Goal: Information Seeking & Learning: Find specific fact

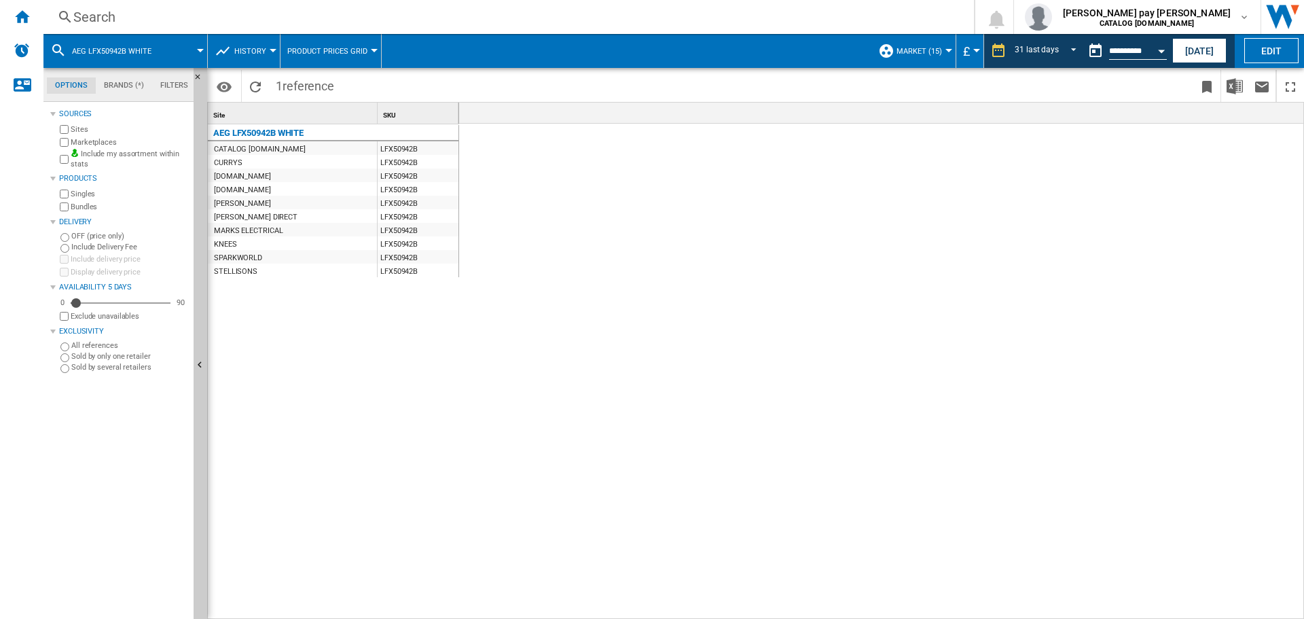
scroll to position [0, 2372]
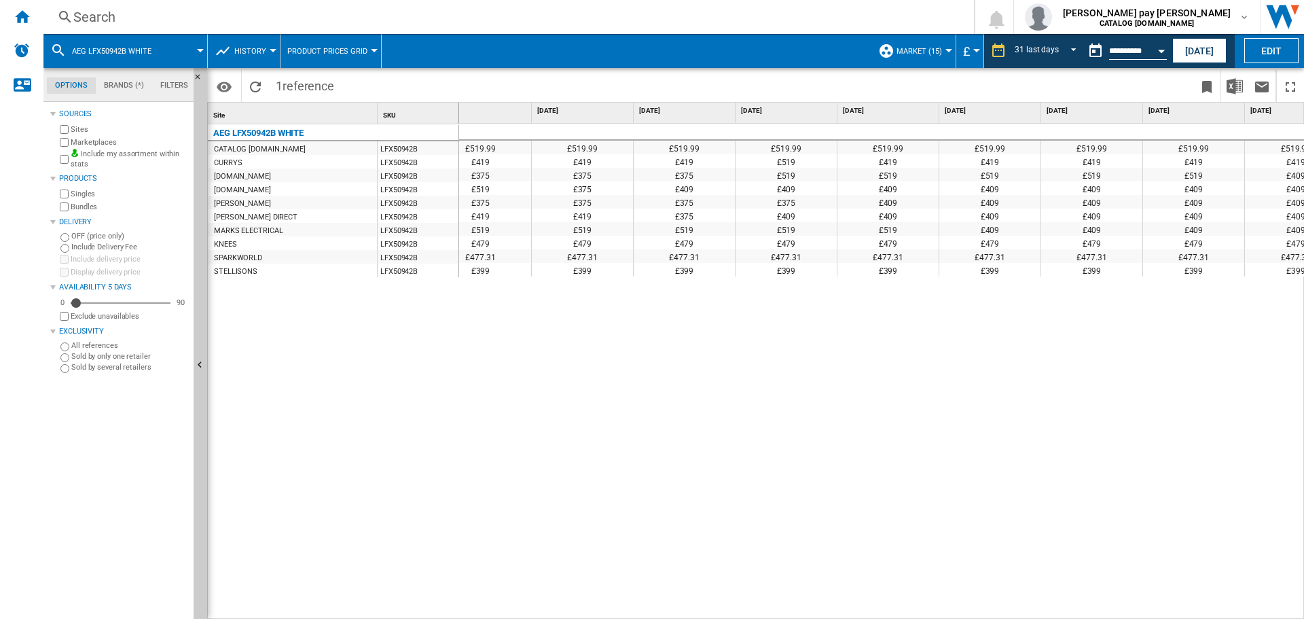
click at [145, 17] on div "Search" at bounding box center [505, 16] width 865 height 19
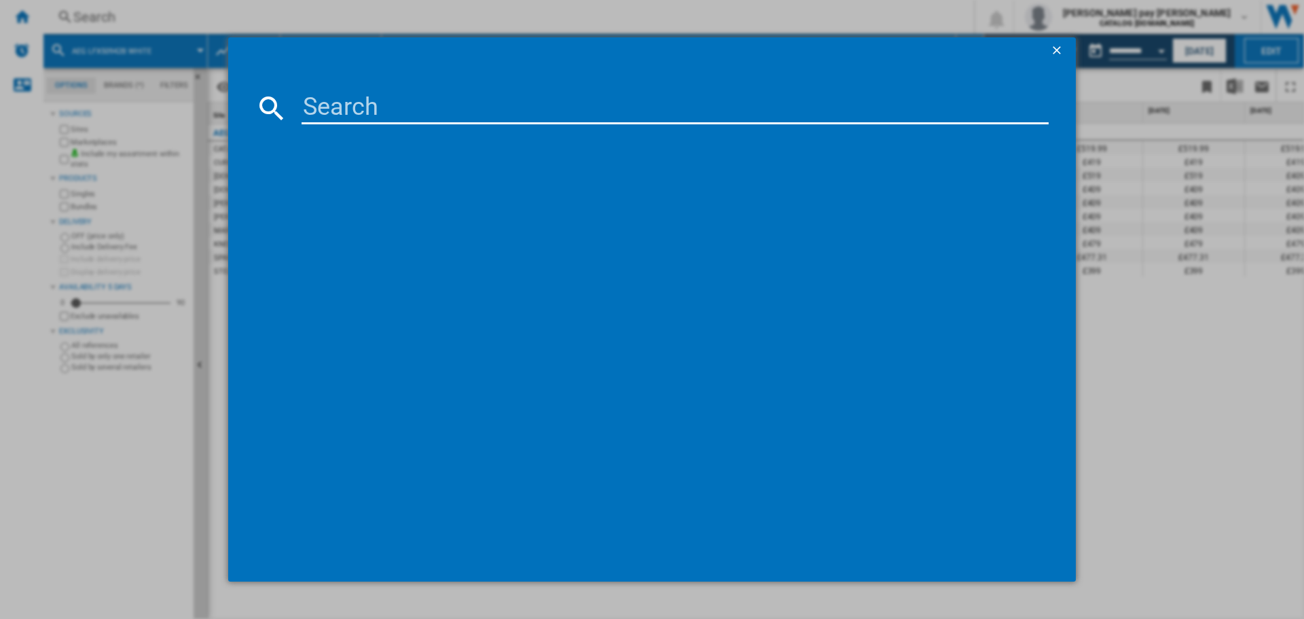
click at [335, 117] on input at bounding box center [674, 108] width 747 height 33
type input "BSX23101XM"
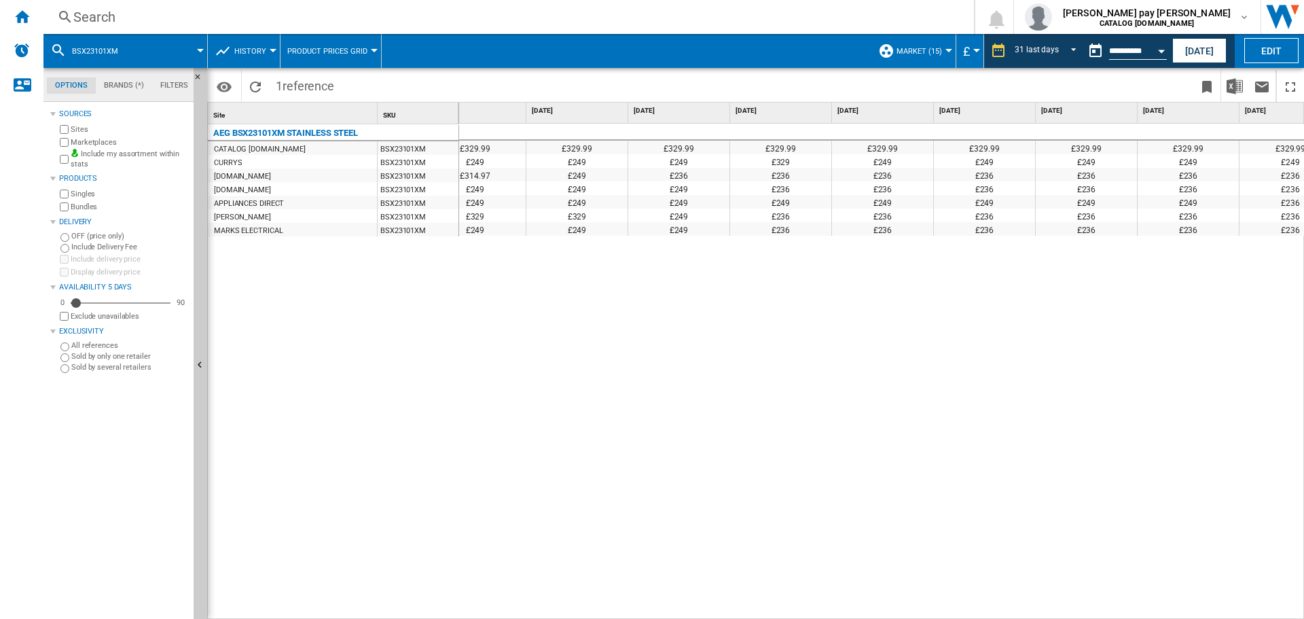
scroll to position [0, 2414]
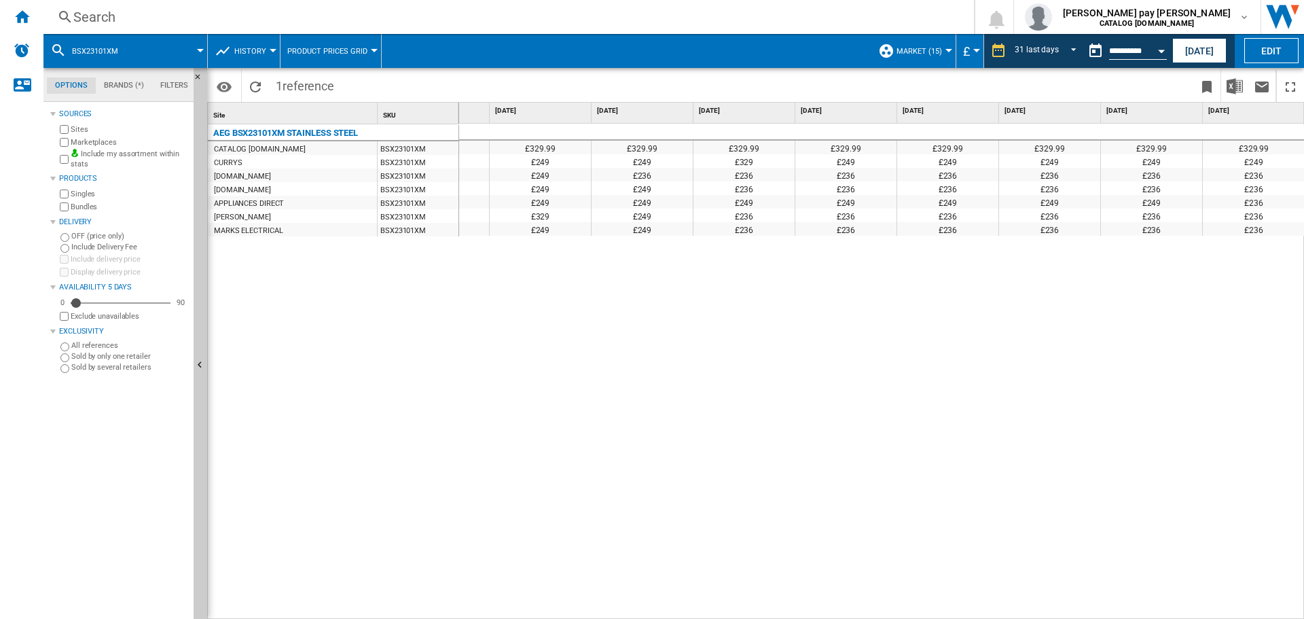
click at [202, 15] on div "Search" at bounding box center [505, 16] width 865 height 19
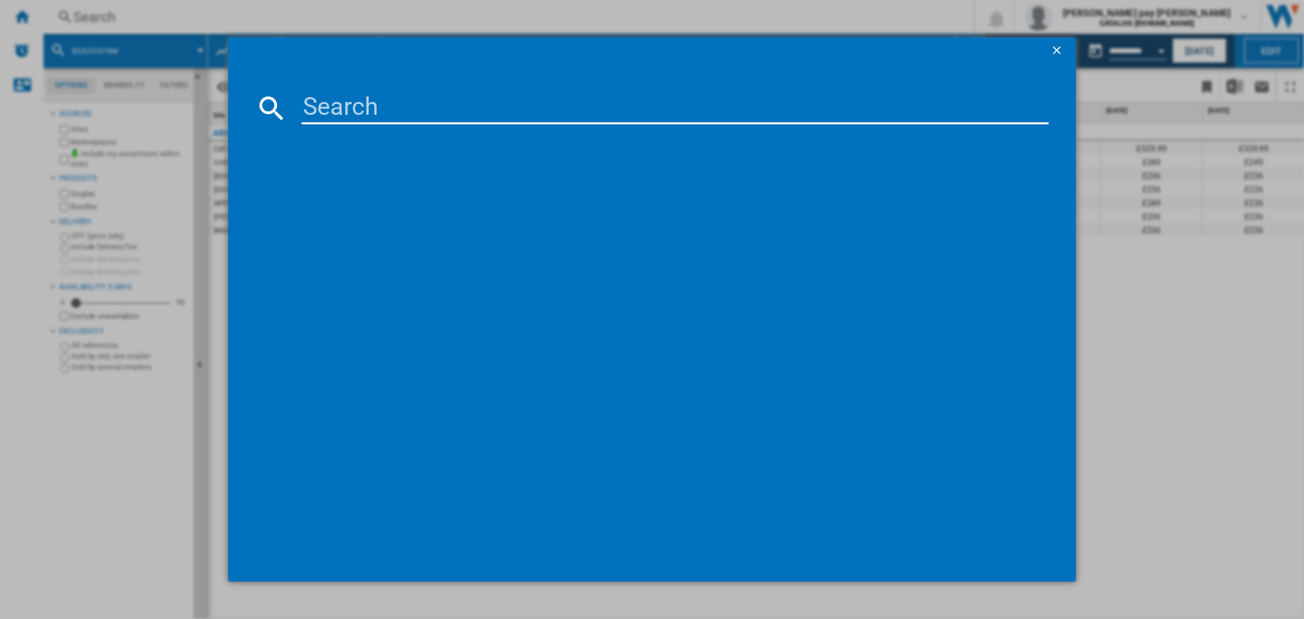
click at [356, 119] on input at bounding box center [674, 108] width 747 height 33
type input "DUB535060B"
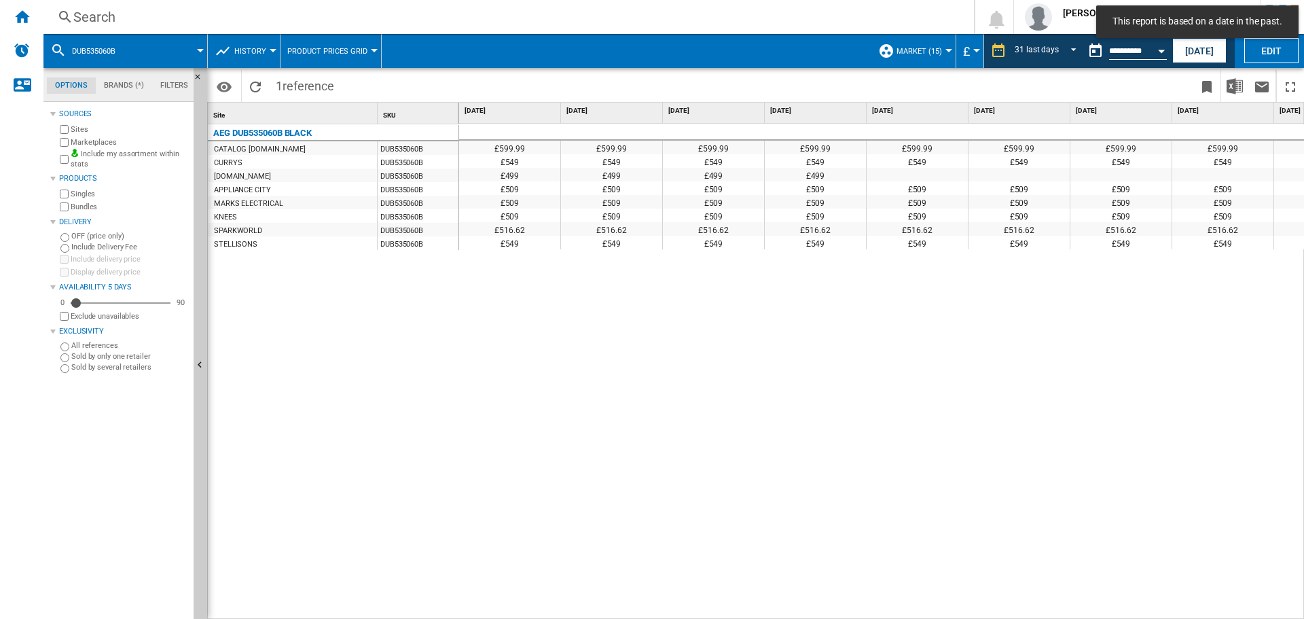
click at [648, 610] on div "£599.99 £599.99 £599.99 £599.99 £599.99 £599.99 £599.99 £599.99 £599.99 £599.99…" at bounding box center [881, 372] width 845 height 496
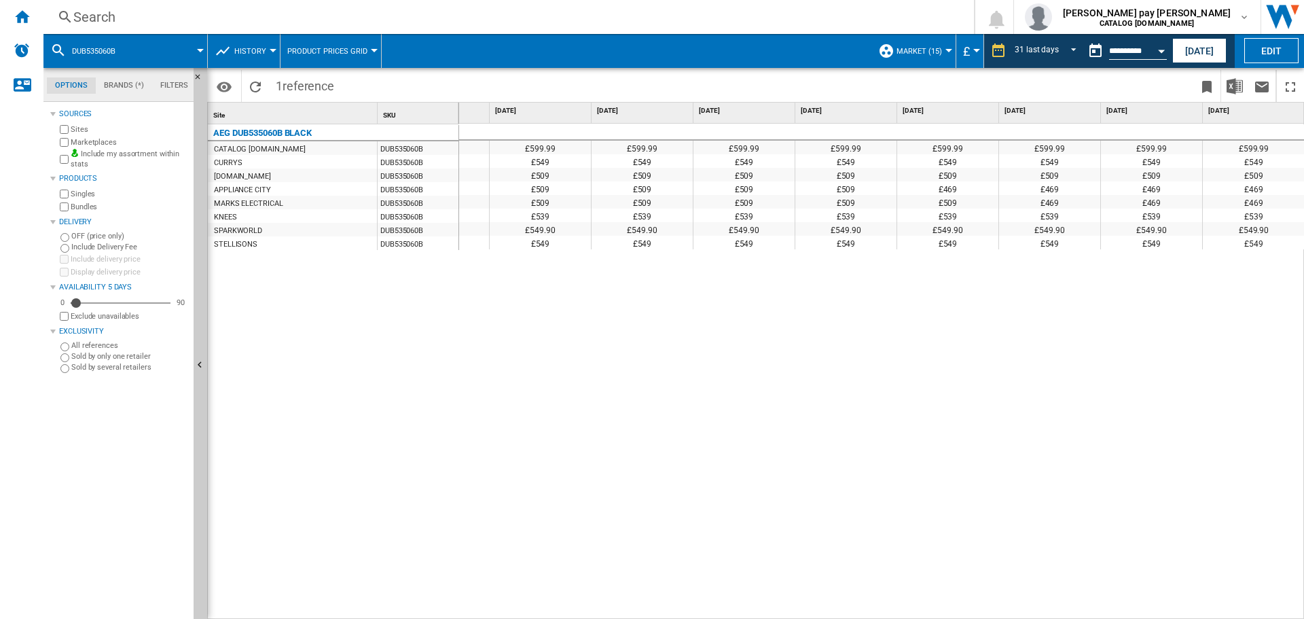
click at [886, 464] on div "£599.99 £599.99 £599.99 £599.99 £599.99 £599.99 £599.99 £599.99 £599.99 £599.99…" at bounding box center [881, 372] width 845 height 496
drag, startPoint x: 1140, startPoint y: 610, endPoint x: 1099, endPoint y: 611, distance: 40.7
click at [1099, 611] on div "£599.99 £599.99 £599.99 £599.99 £599.99 £599.99 £599.99 £599.99 £599.99 £599.99…" at bounding box center [881, 372] width 845 height 496
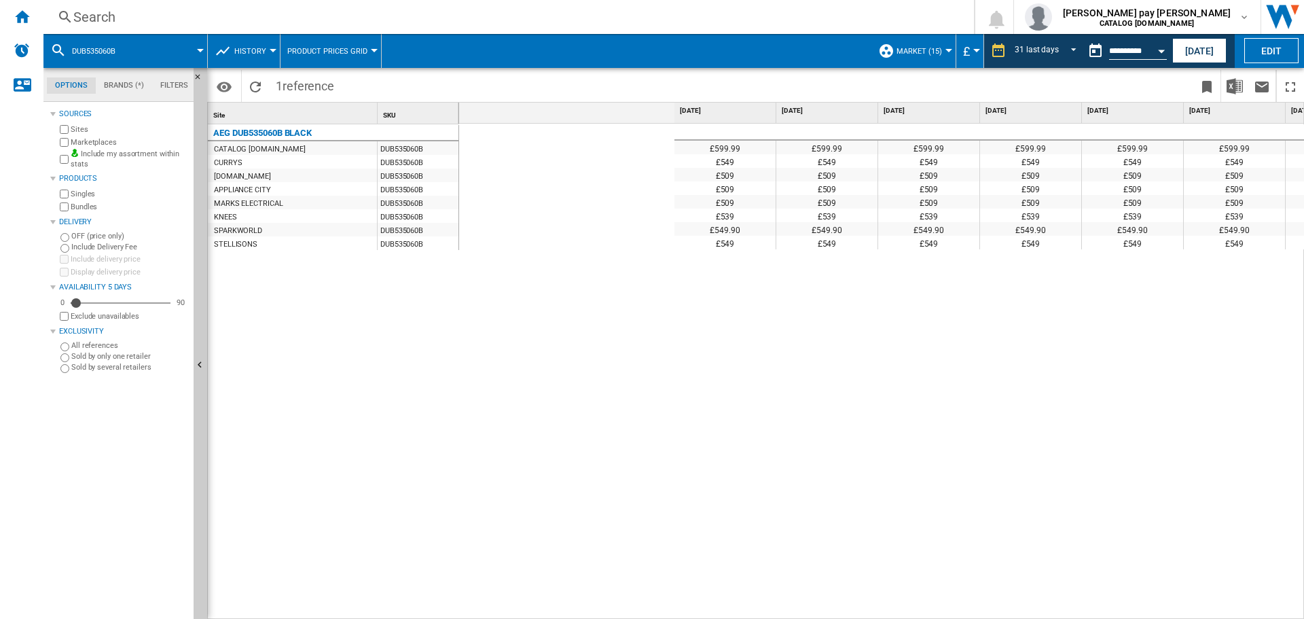
scroll to position [0, 2414]
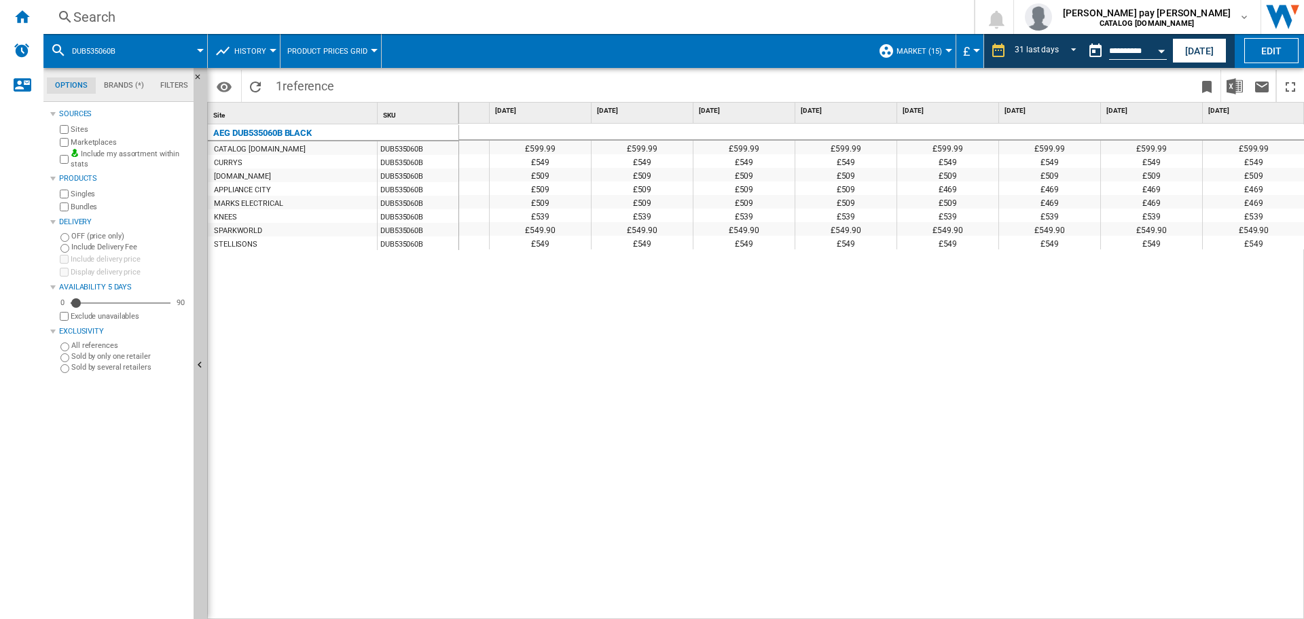
click at [625, 337] on div "£599.99 £599.99 £599.99 £599.99 £599.99 £599.99 £599.99 £599.99 £599.99 £599.99…" at bounding box center [881, 372] width 845 height 496
click at [199, 14] on div "Search" at bounding box center [505, 16] width 865 height 19
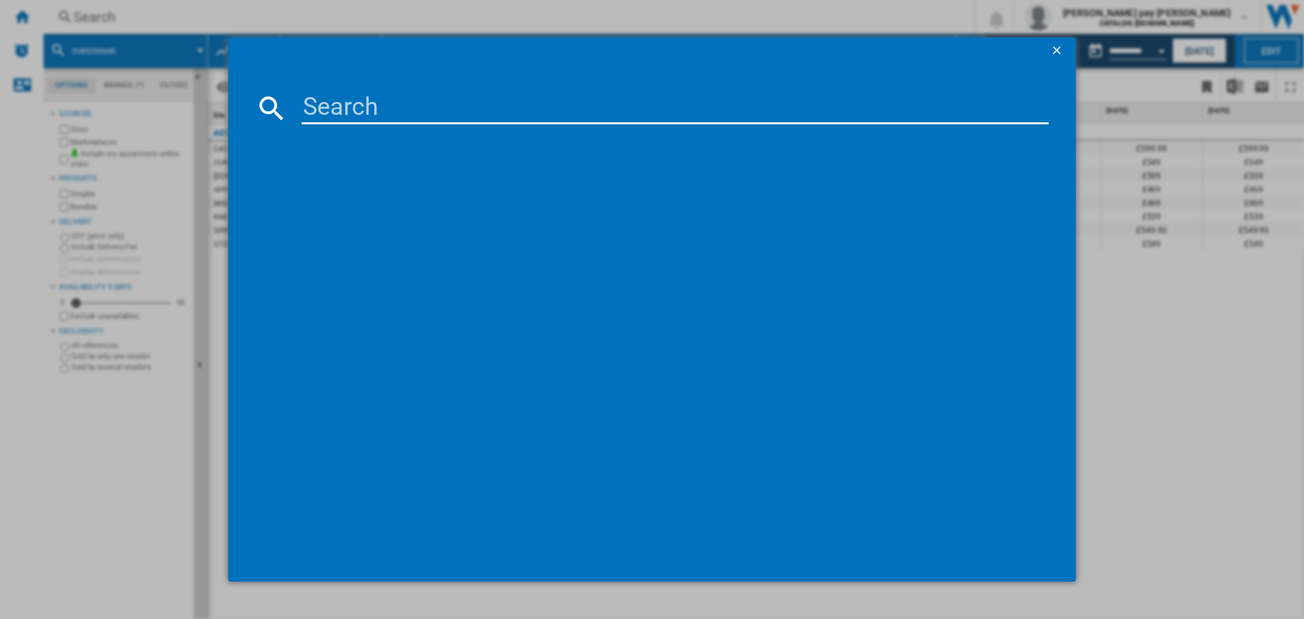
click at [361, 96] on input at bounding box center [674, 108] width 747 height 33
type input "DCE731110M"
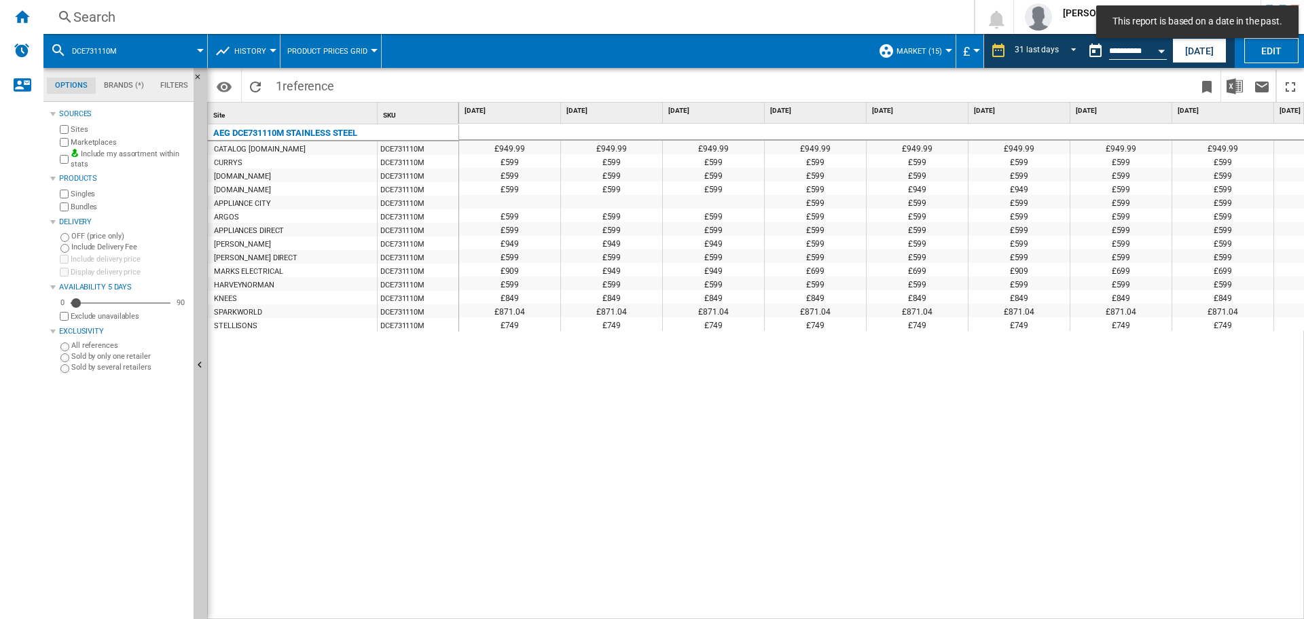
click at [910, 371] on div "£949.99 £949.99 £949.99 £949.99 £949.99 £949.99 £949.99 £949.99 £949.99 £949.99…" at bounding box center [881, 372] width 845 height 496
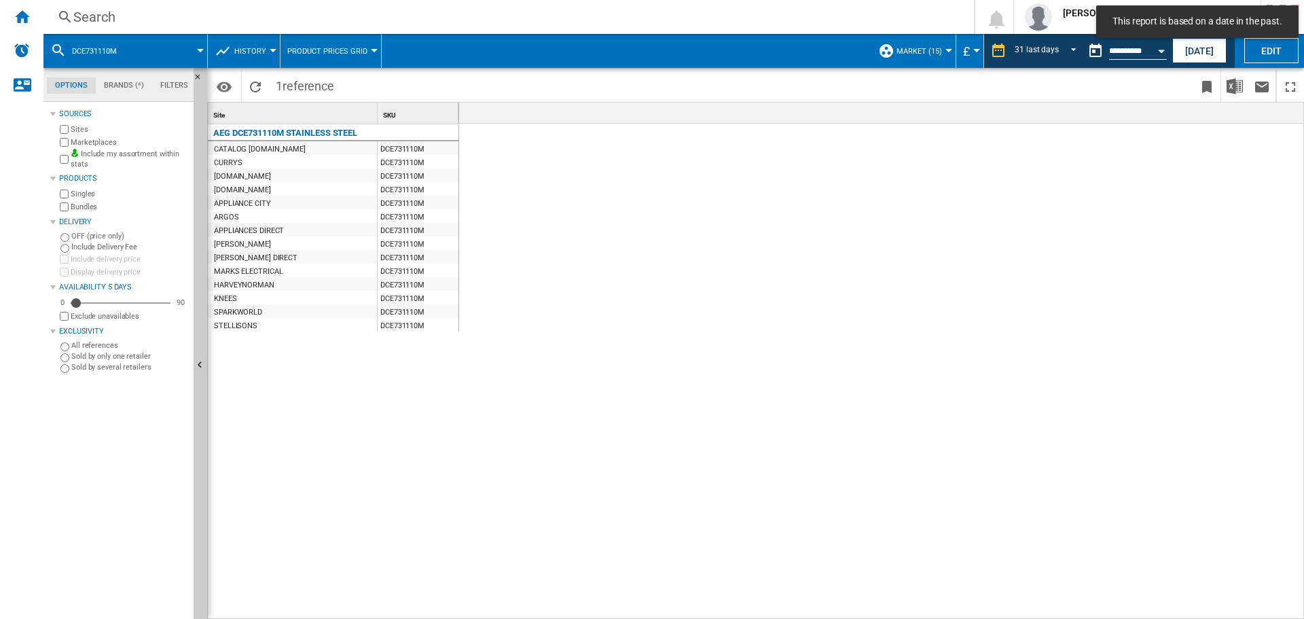
scroll to position [0, 2414]
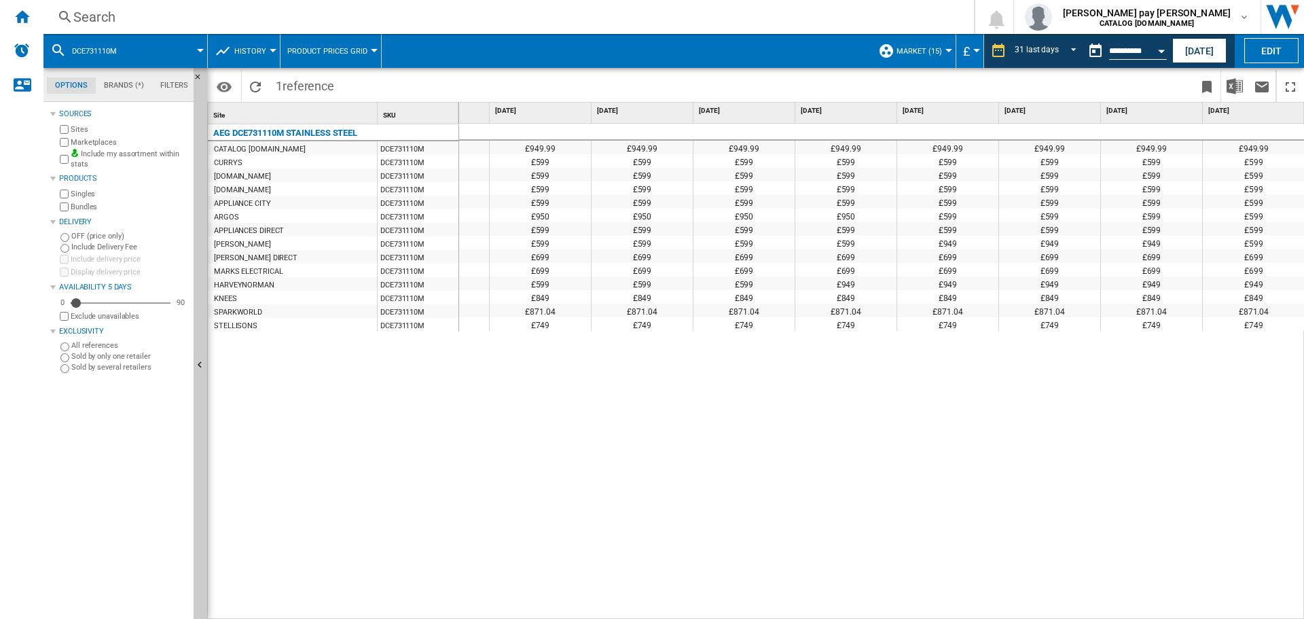
drag, startPoint x: 601, startPoint y: 442, endPoint x: 576, endPoint y: 399, distance: 49.6
click at [602, 440] on div "£949.99 £949.99 £949.99 £949.99 £949.99 £949.99 £949.99 £949.99 £949.99 £949.99…" at bounding box center [881, 372] width 845 height 496
click at [155, 13] on div "Search" at bounding box center [505, 16] width 865 height 19
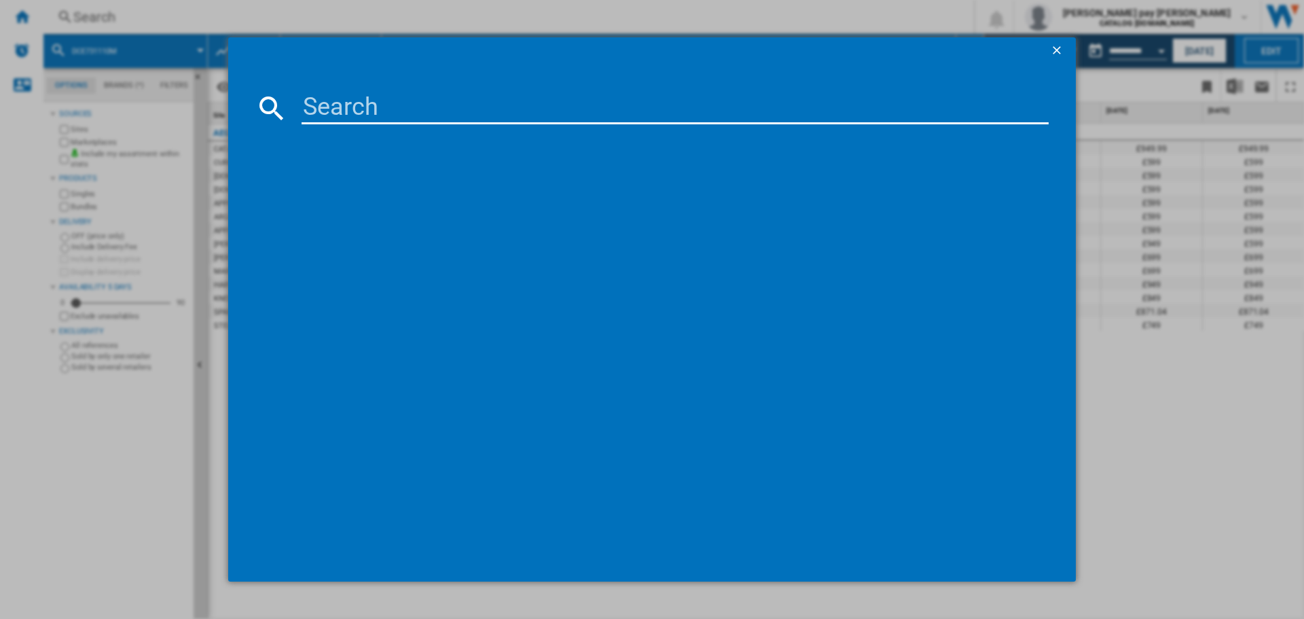
click at [348, 105] on input at bounding box center [674, 108] width 747 height 33
type input "OK6NK40M"
click at [356, 193] on div "AEG OK6NK40M BLACK" at bounding box center [661, 196] width 733 height 14
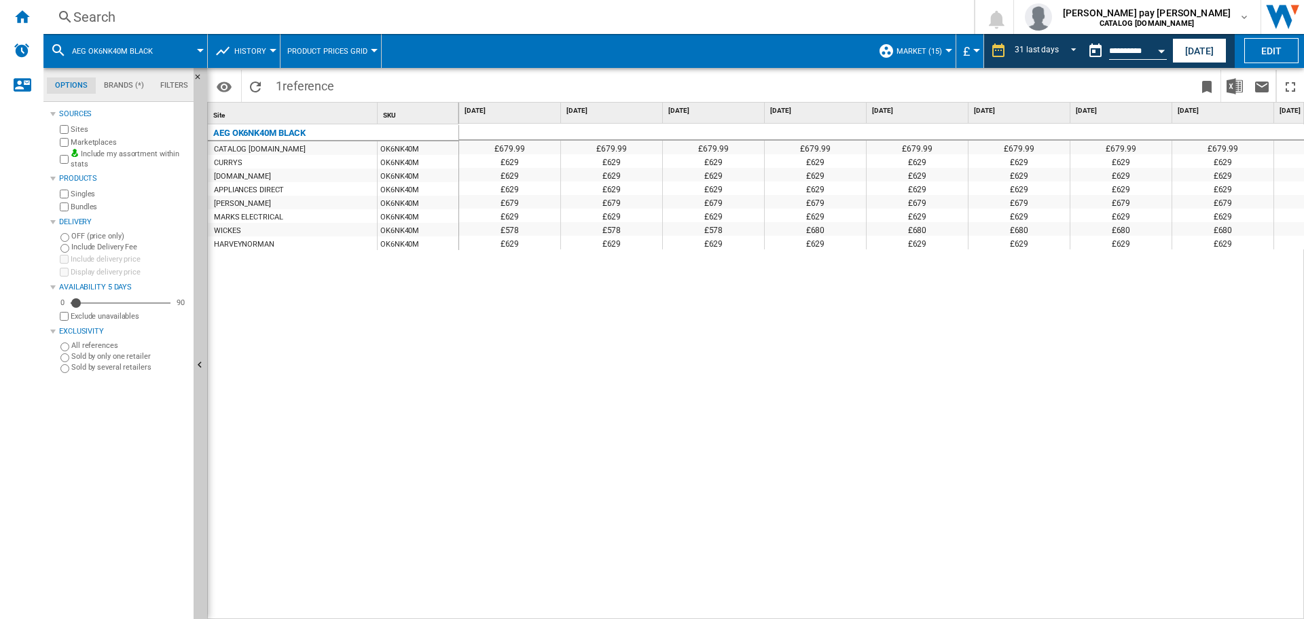
click at [367, 7] on div "Search Search 0 [PERSON_NAME] pay [PERSON_NAME] CATALOG [DOMAIN_NAME] CATALOG […" at bounding box center [673, 17] width 1260 height 34
click at [371, 22] on div "Search" at bounding box center [505, 16] width 865 height 19
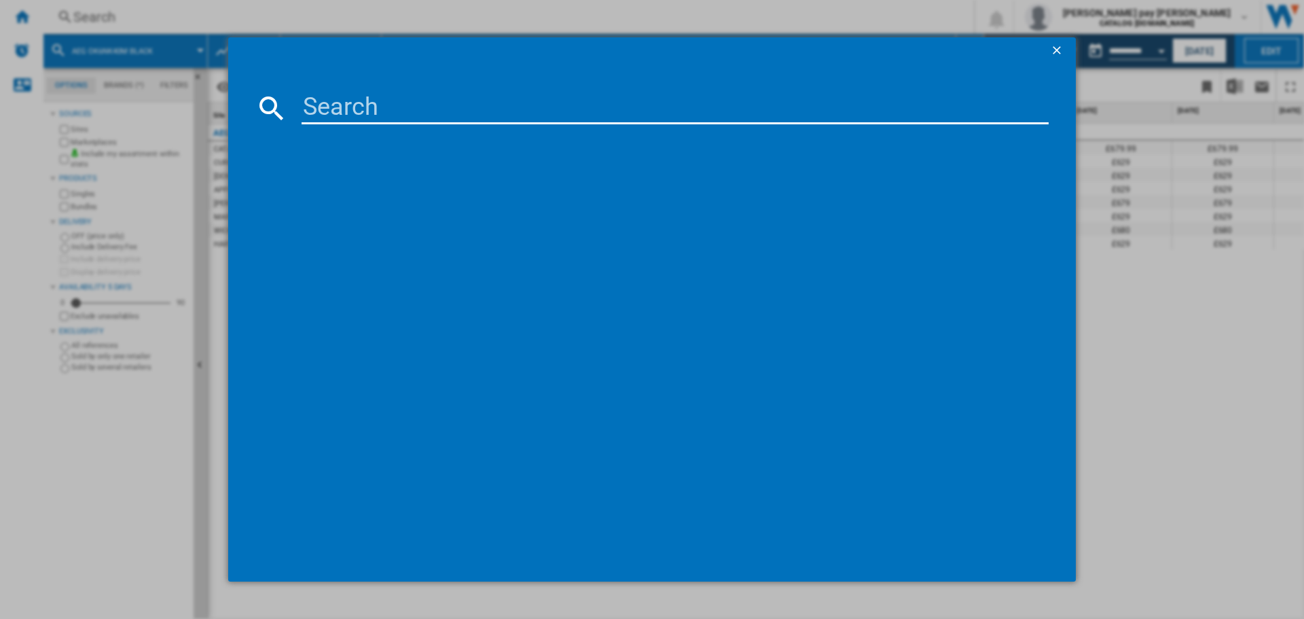
click at [415, 104] on input at bounding box center [674, 108] width 747 height 33
type input "IKX64301CB"
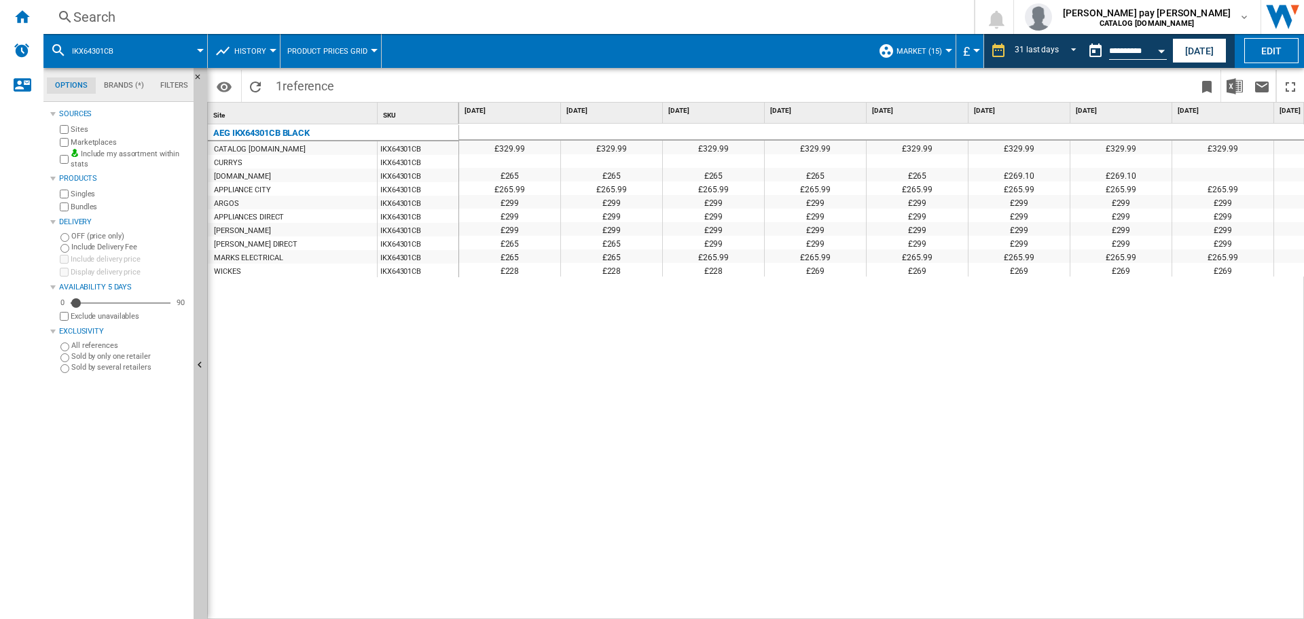
click at [885, 340] on div "£329.99 £329.99 £329.99 £329.99 £329.99 £329.99 £329.99 £329.99 £329.99 £329.99…" at bounding box center [881, 372] width 845 height 496
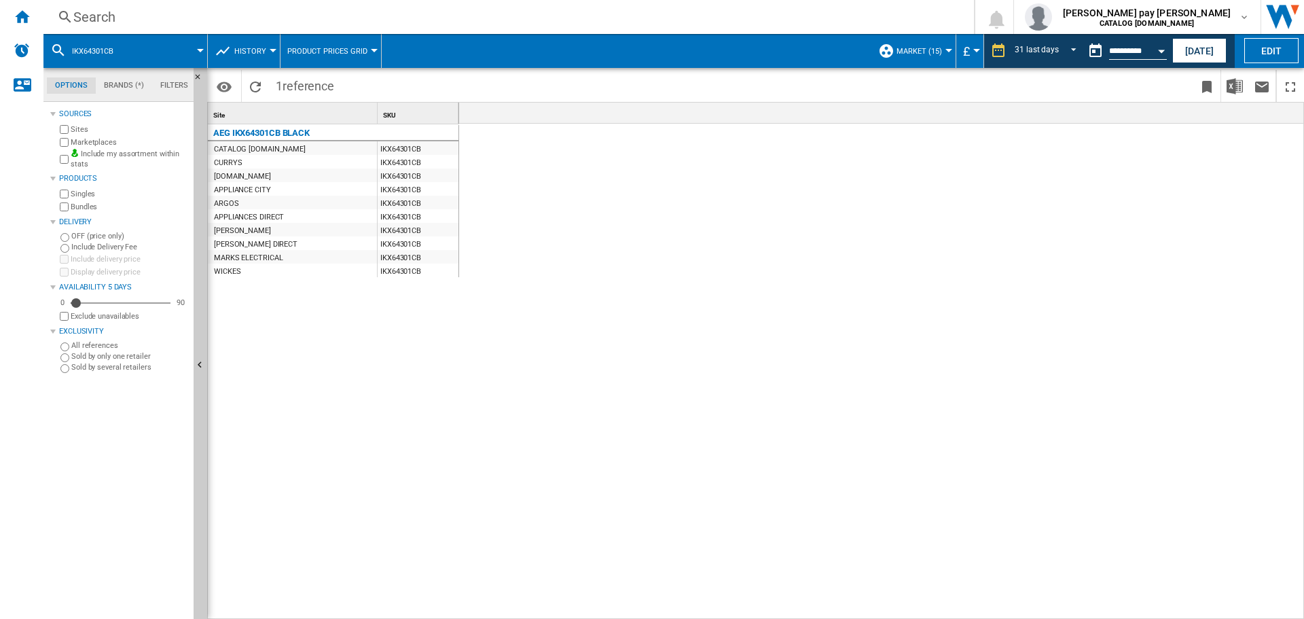
scroll to position [0, 2414]
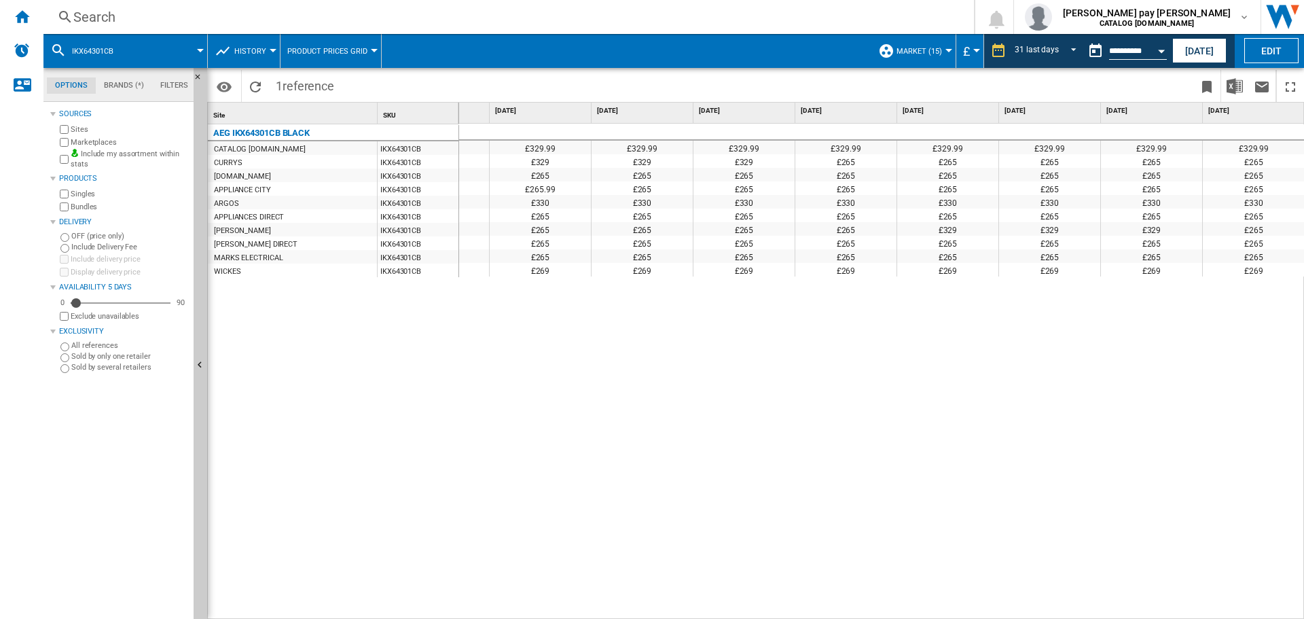
click at [213, 10] on div "Search" at bounding box center [505, 16] width 865 height 19
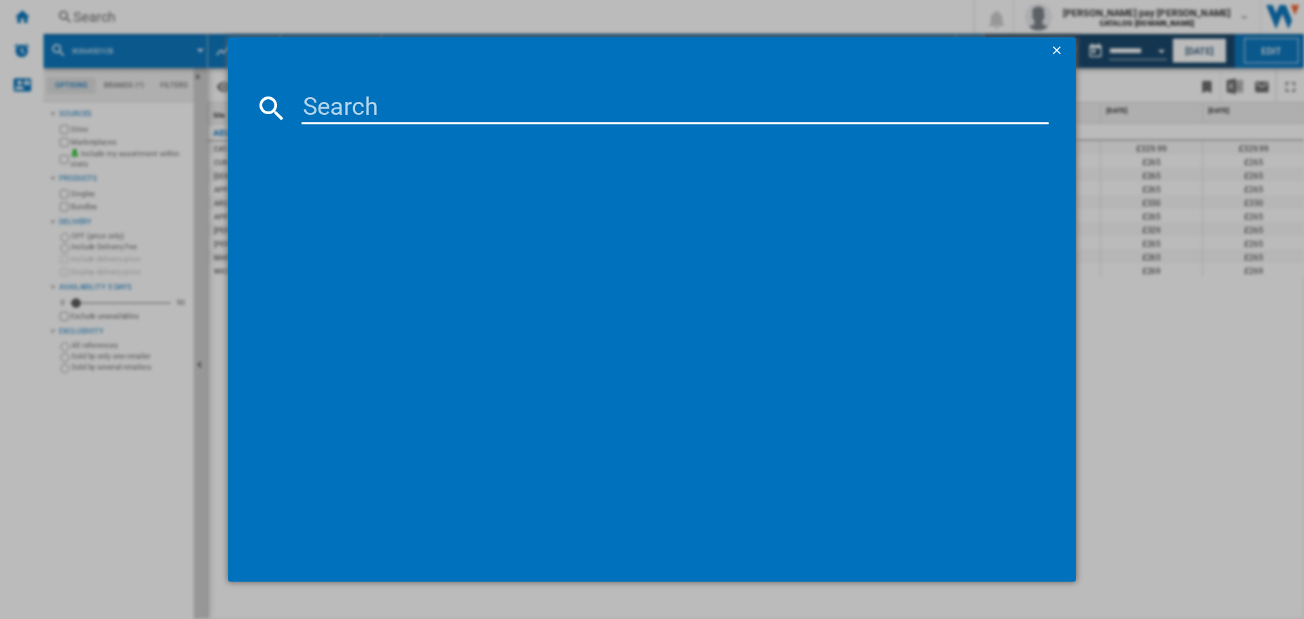
click at [344, 115] on input at bounding box center [674, 108] width 747 height 33
type input "TN64IA00FB"
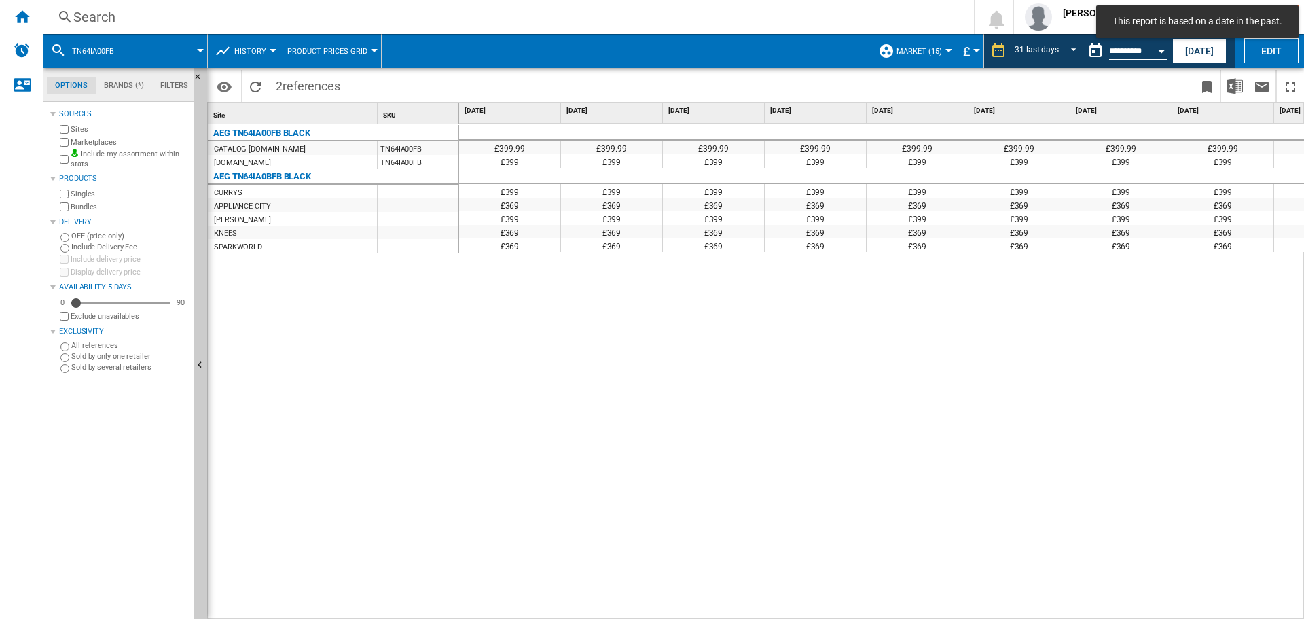
click at [691, 399] on div "£399.99 £399.99 £399.99 £399.99 £399.99 £399.99 £399.99 £399.99 £399.99 £399.99…" at bounding box center [881, 372] width 845 height 496
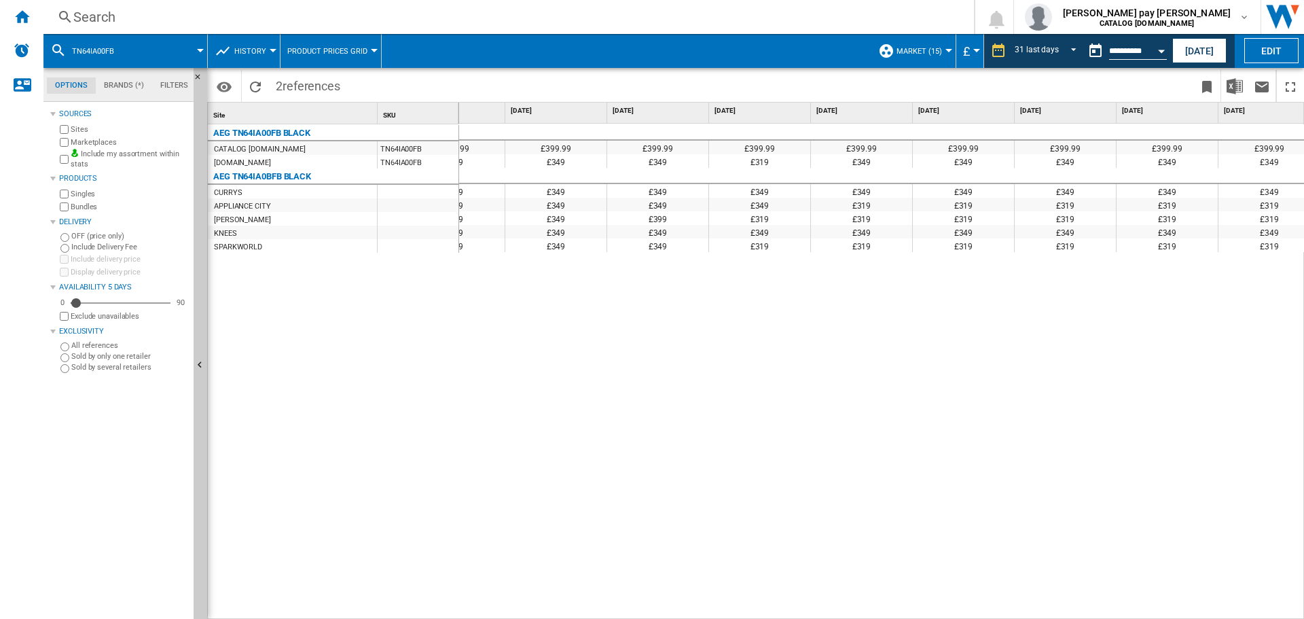
scroll to position [0, 2414]
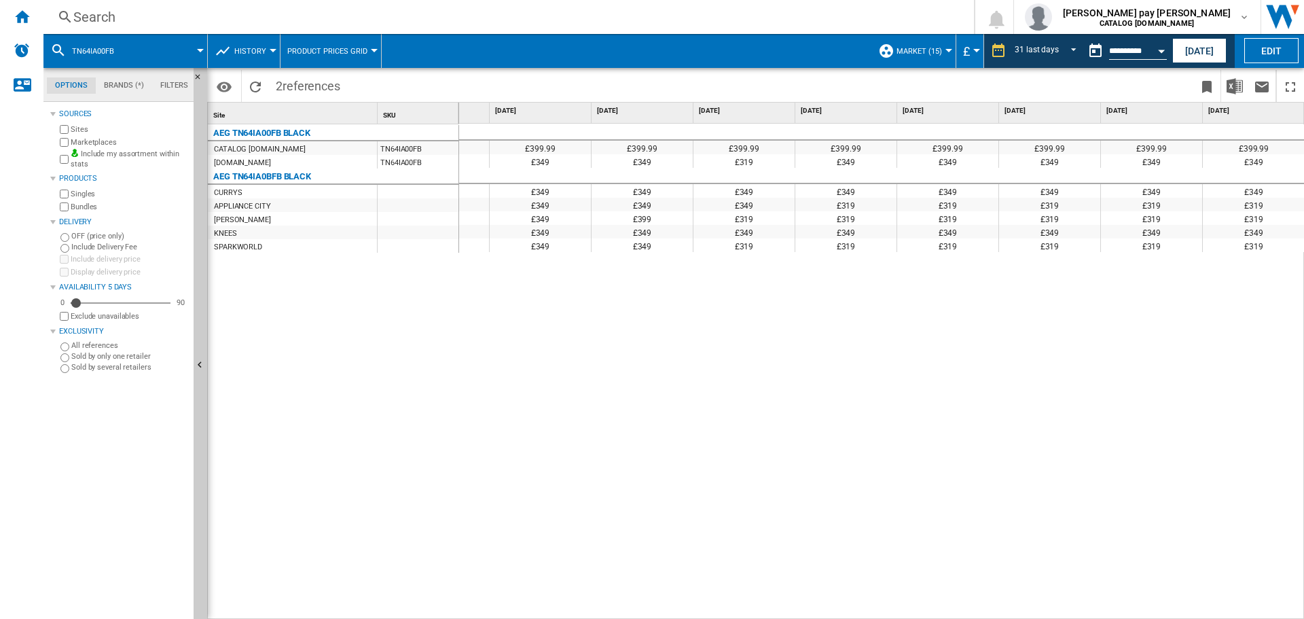
click at [240, 15] on div "Search" at bounding box center [505, 16] width 865 height 19
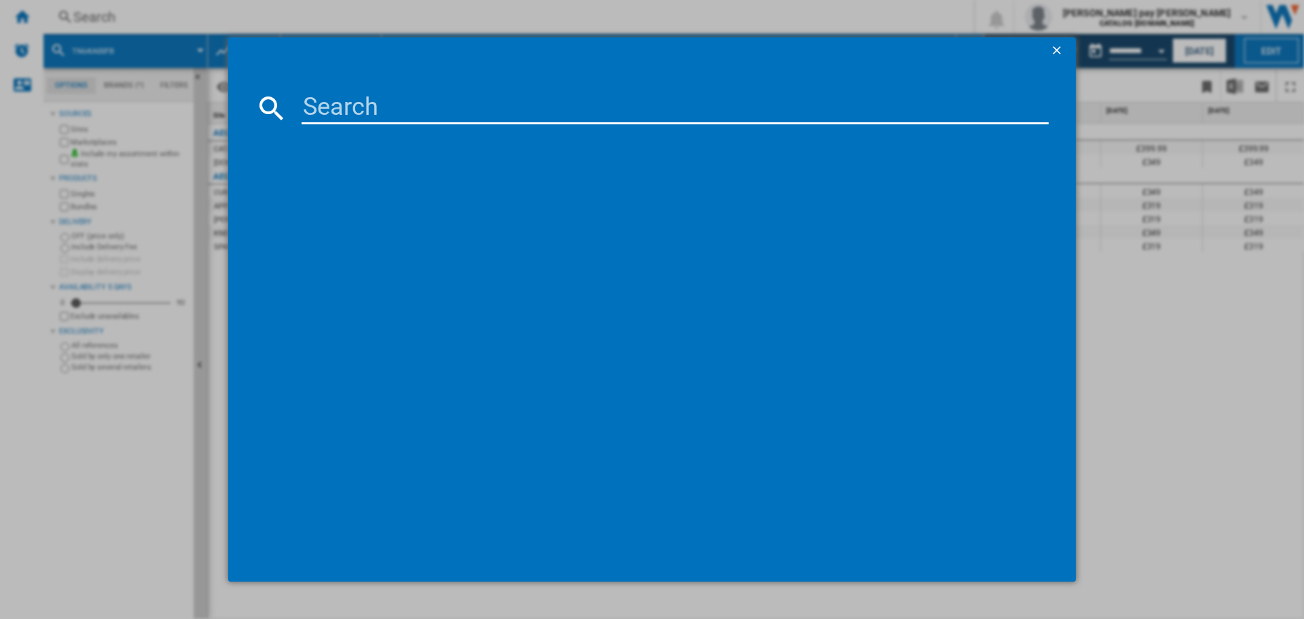
click at [333, 107] on input at bounding box center [674, 108] width 747 height 33
type input "BES356010M"
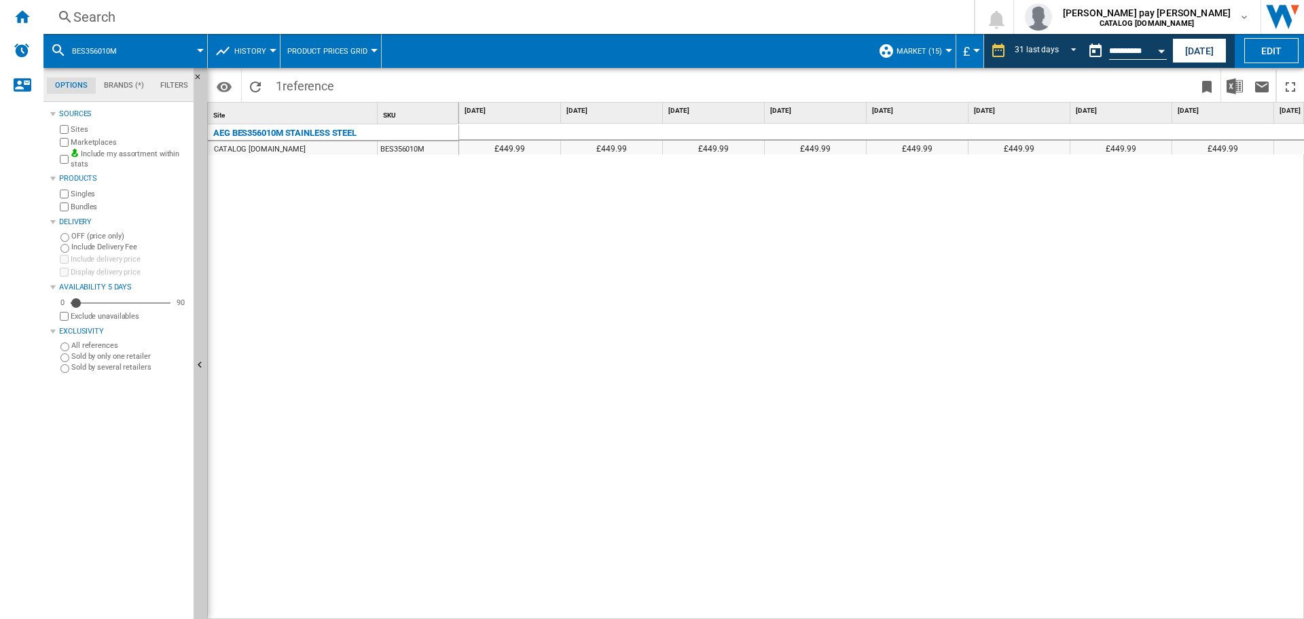
click at [509, 280] on div "£449.99 £449.99 £449.99 £449.99 £449.99 £449.99 £449.99 £449.99 £449.99 £449.99…" at bounding box center [881, 372] width 845 height 496
click at [258, 83] on ng-md-icon "Reload" at bounding box center [255, 87] width 16 height 16
click at [144, 3] on div "Search Search 0 [PERSON_NAME] pay [PERSON_NAME] CATALOG [DOMAIN_NAME] CATALOG […" at bounding box center [673, 17] width 1260 height 34
click at [145, 11] on div "Search" at bounding box center [505, 16] width 865 height 19
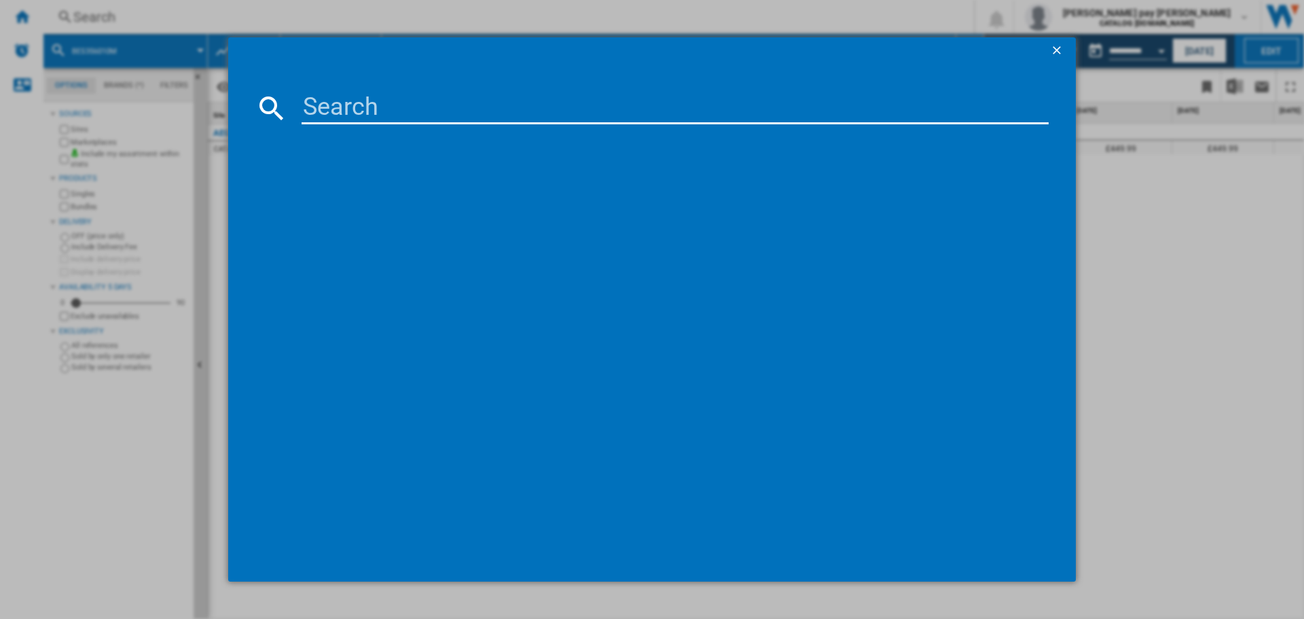
click at [388, 111] on input at bounding box center [674, 108] width 747 height 33
type input "TN64IA00FB"
click at [360, 197] on div "AEG TN64IA00FB BLACK" at bounding box center [661, 196] width 733 height 14
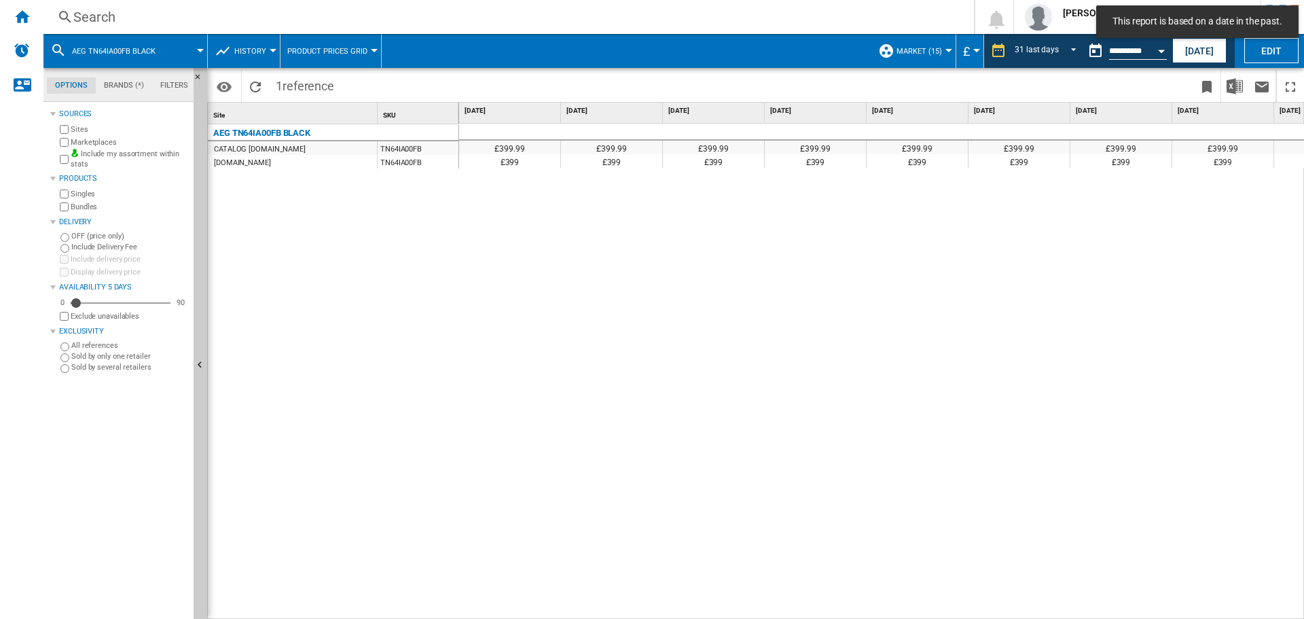
click at [526, 270] on div "£399.99 £399.99 £399.99 £399.99 £399.99 £399.99 £399.99 £399.99 £399.99 £399.99…" at bounding box center [881, 372] width 845 height 496
click at [781, 304] on div "£399.99 £399.99 £399.99 £399.99 £399.99 £399.99 £399.99 £399.99 £399.99 £399.99…" at bounding box center [881, 372] width 845 height 496
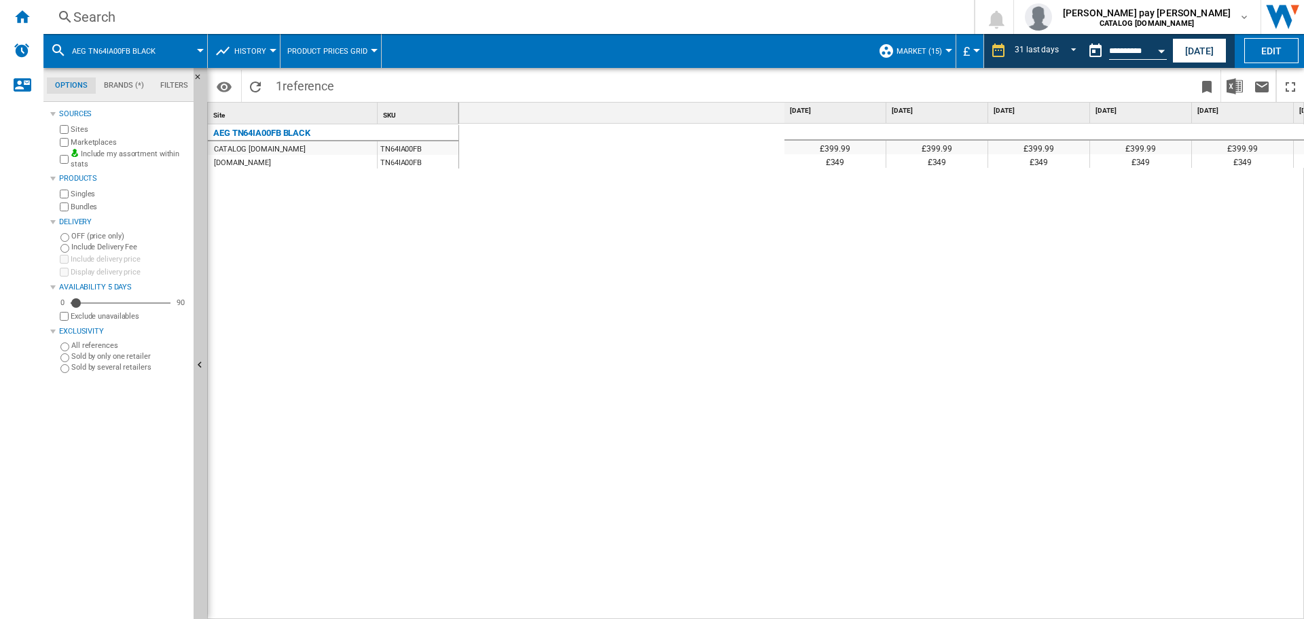
scroll to position [0, 2414]
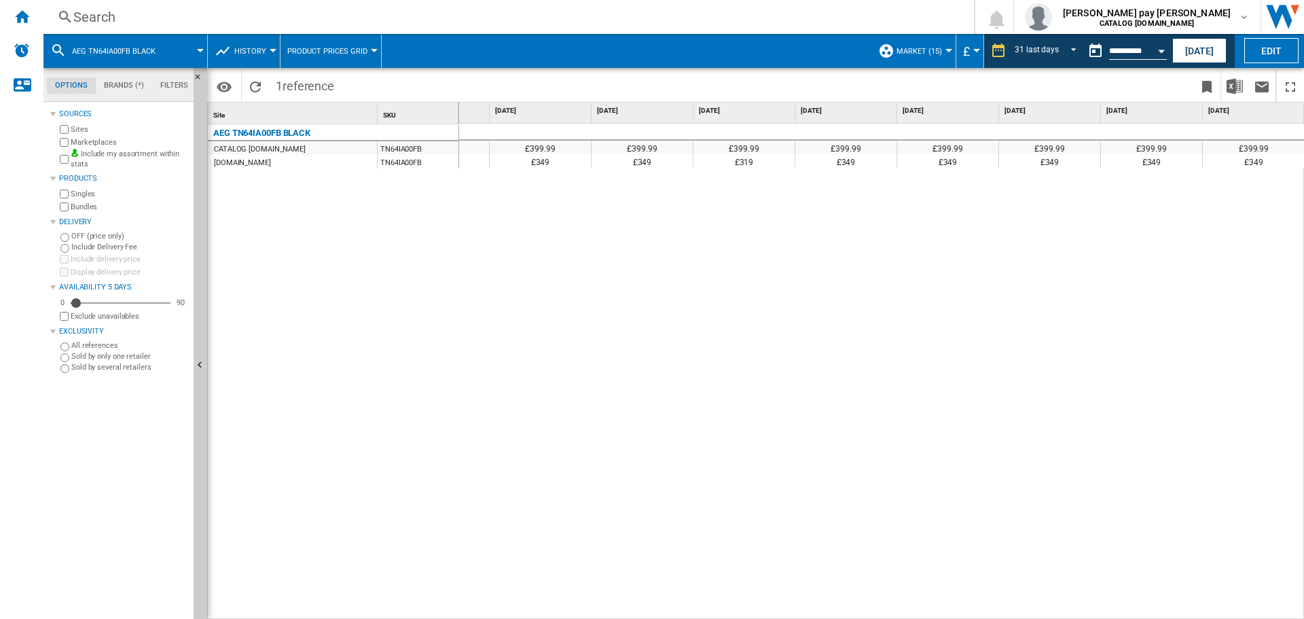
click at [523, 288] on div "£399.99 £399.99 £399.99 £399.99 £399.99 £399.99 £399.99 £399.99 £399.99 £399.99…" at bounding box center [881, 372] width 845 height 496
click at [181, 83] on md-tab-item "Filters" at bounding box center [174, 85] width 44 height 16
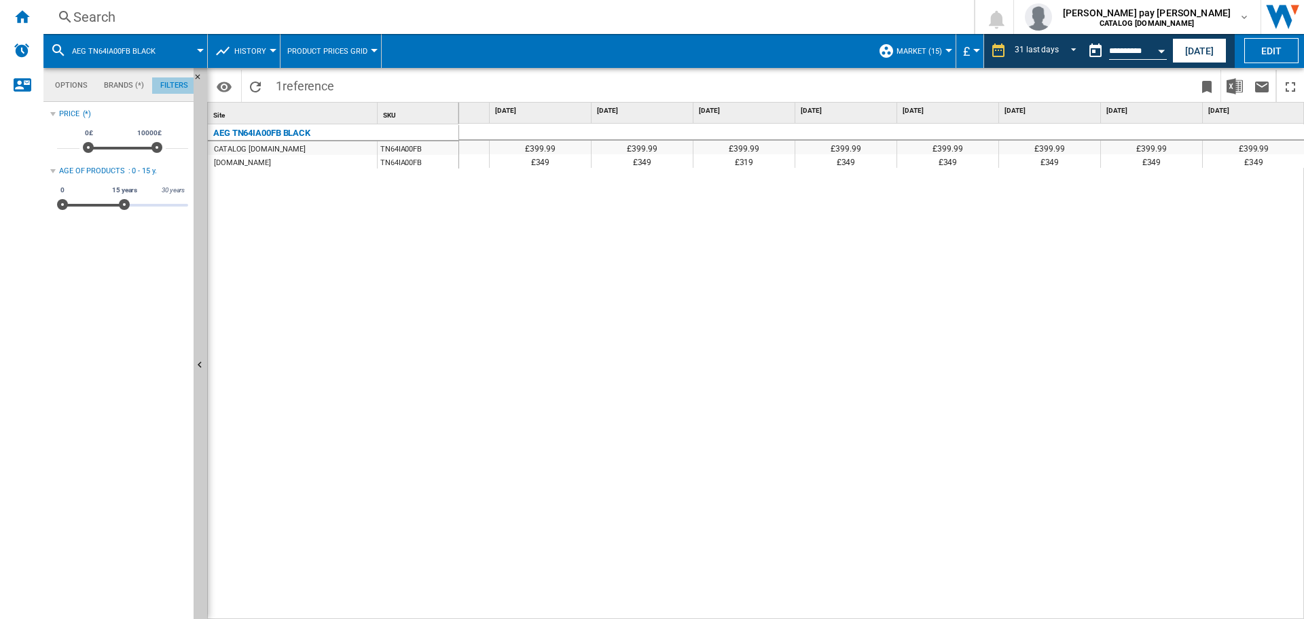
scroll to position [88, 0]
click at [26, 21] on ng-md-icon "Home" at bounding box center [22, 16] width 16 height 16
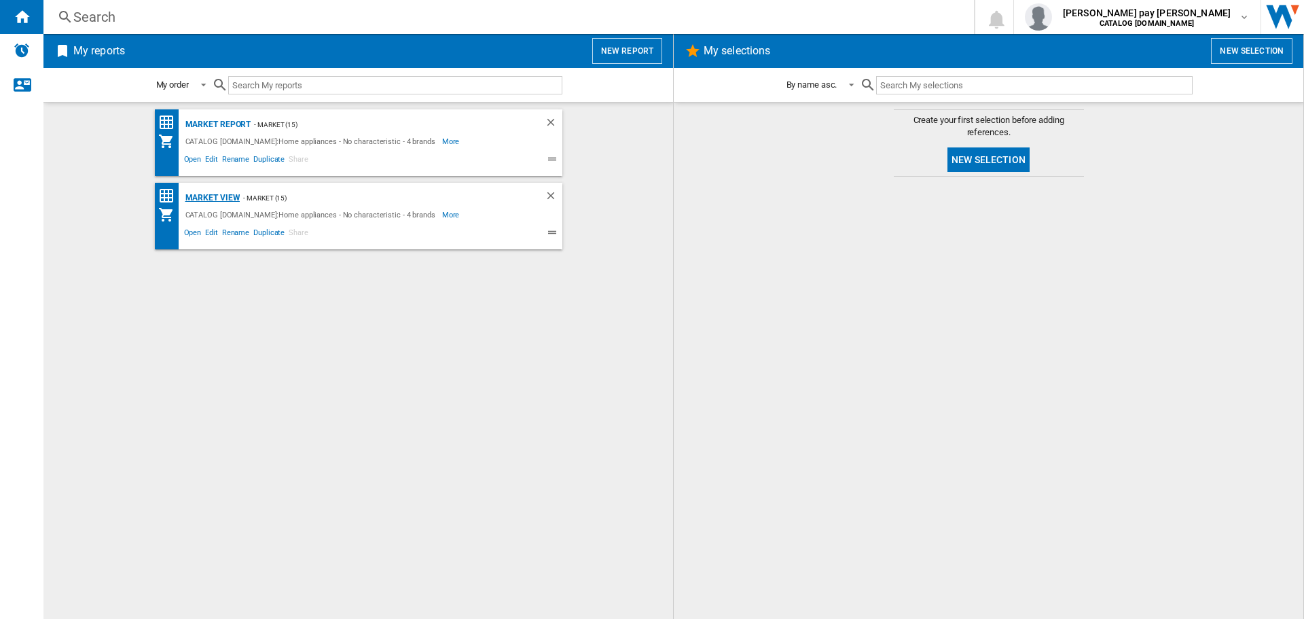
click at [208, 194] on div "Market view" at bounding box center [211, 197] width 58 height 17
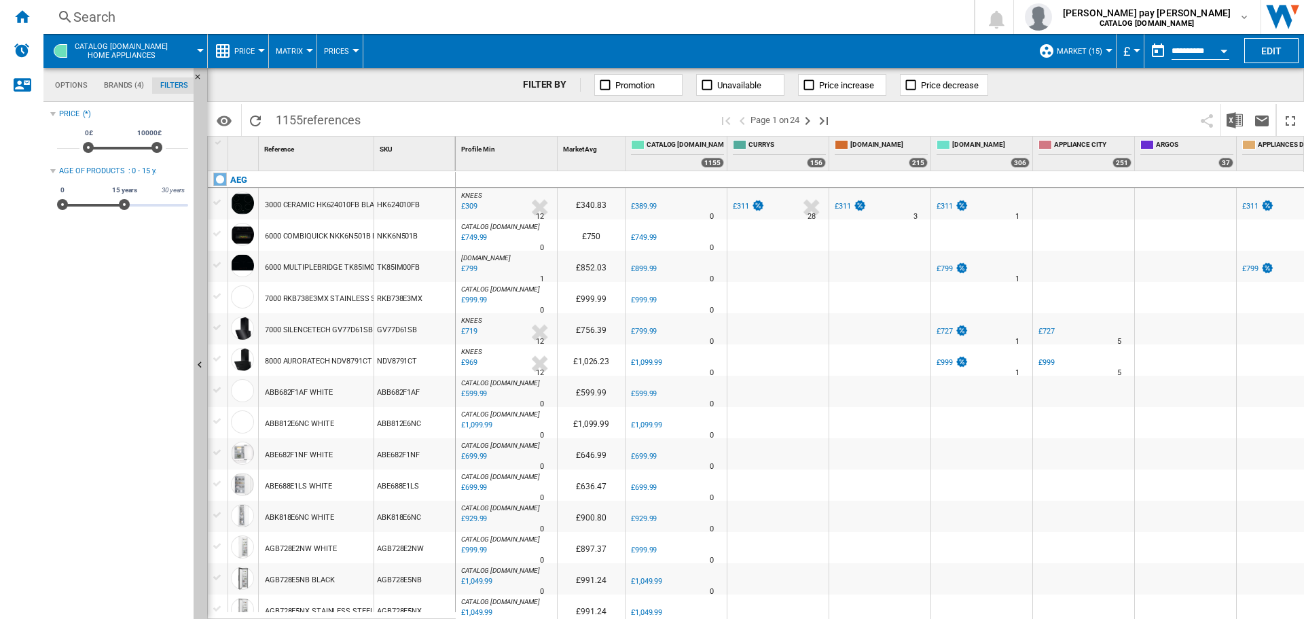
click at [1089, 52] on span "Market (15)" at bounding box center [1078, 51] width 45 height 9
click at [1105, 158] on span "Edit "Market"..." at bounding box center [1091, 156] width 88 height 12
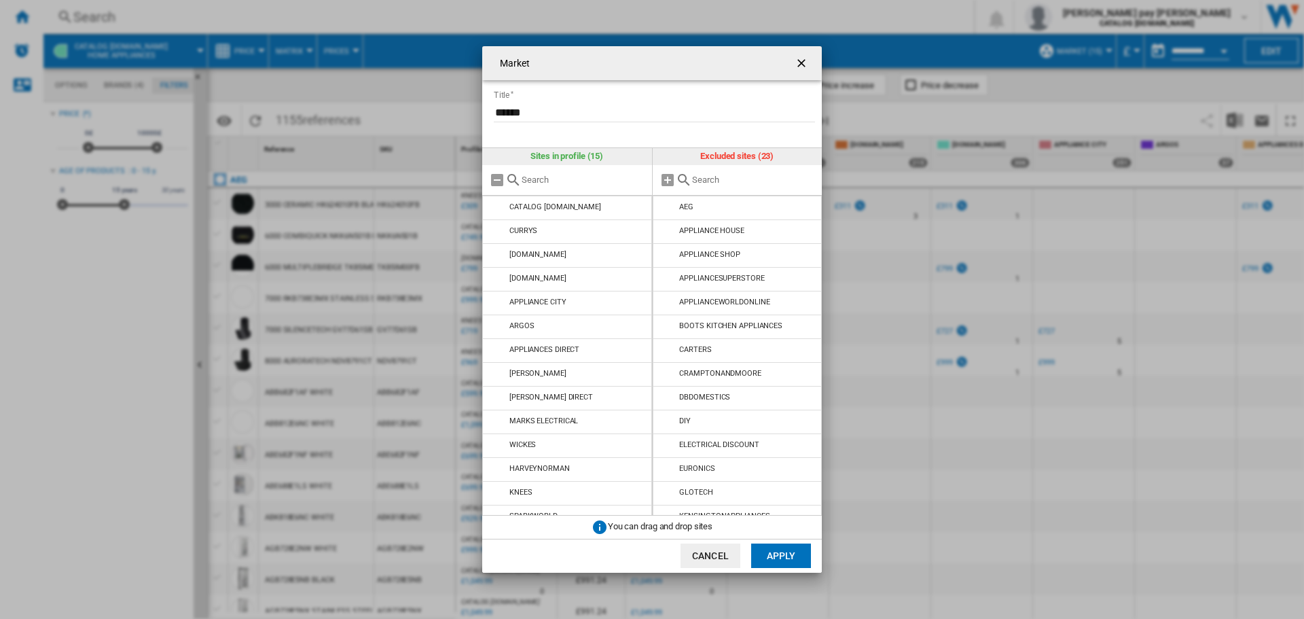
click at [781, 550] on button "Apply" at bounding box center [781, 555] width 60 height 24
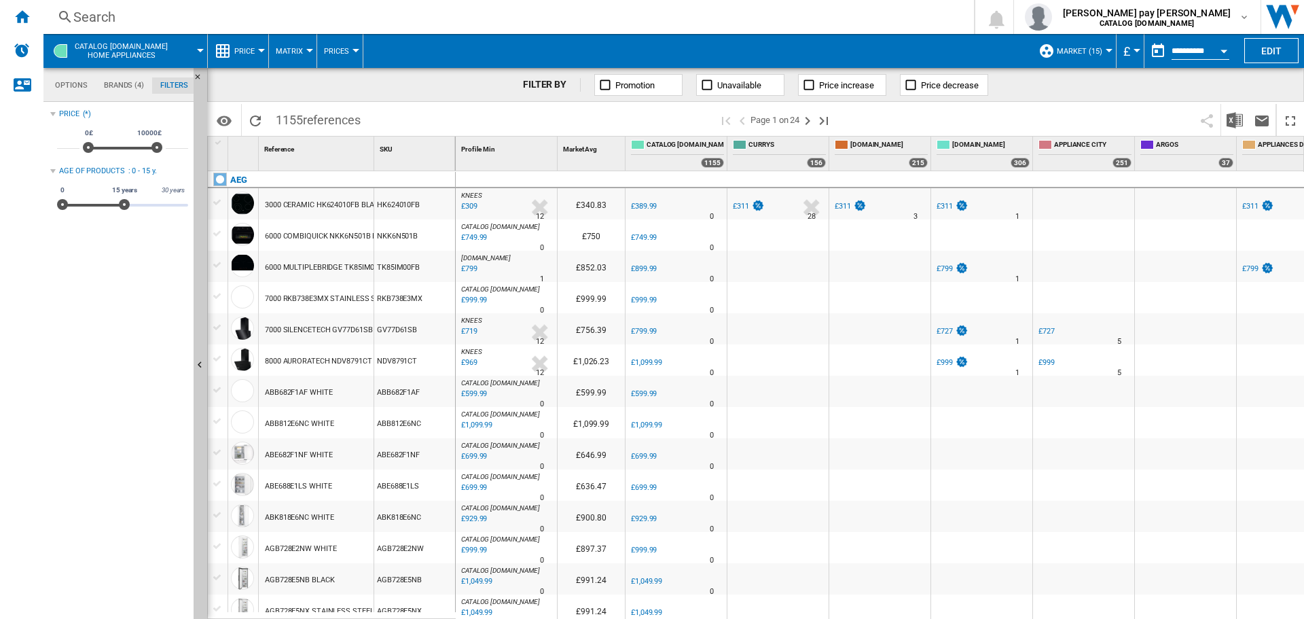
click at [255, 19] on div "Search" at bounding box center [505, 16] width 865 height 19
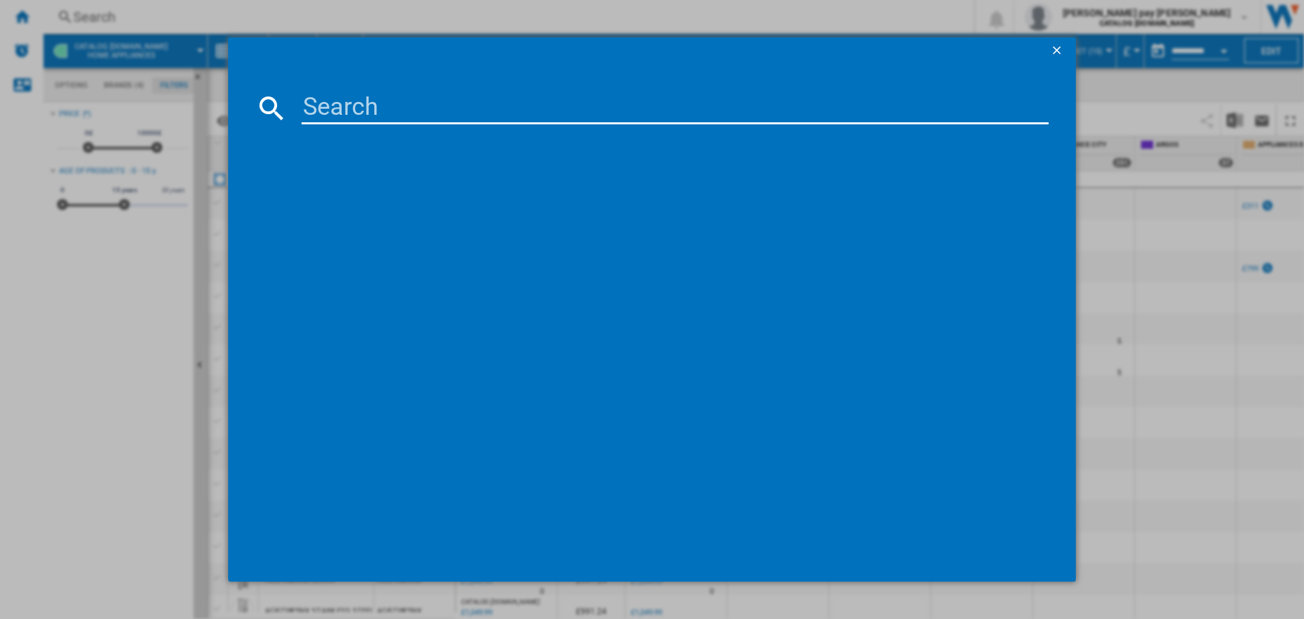
click at [328, 112] on input at bounding box center [674, 108] width 747 height 33
type input "TN64IA00FB"
click at [357, 196] on div "AEG TN64IA00FB BLACK" at bounding box center [661, 196] width 733 height 14
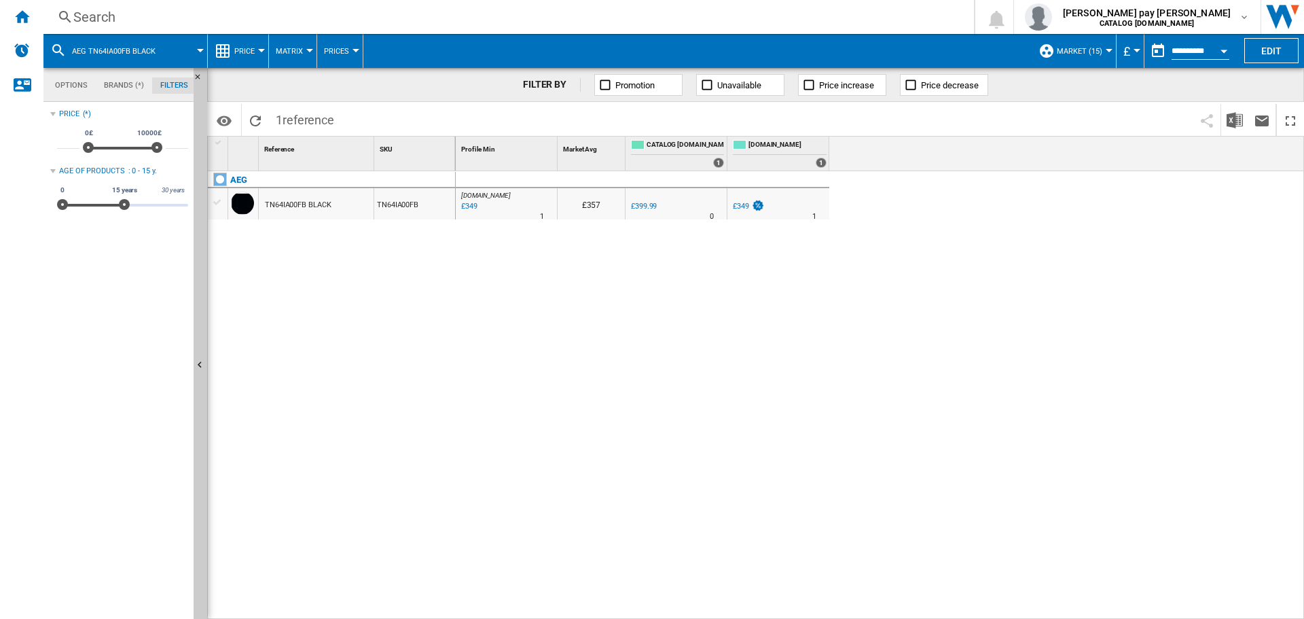
click at [258, 52] on div at bounding box center [261, 50] width 7 height 3
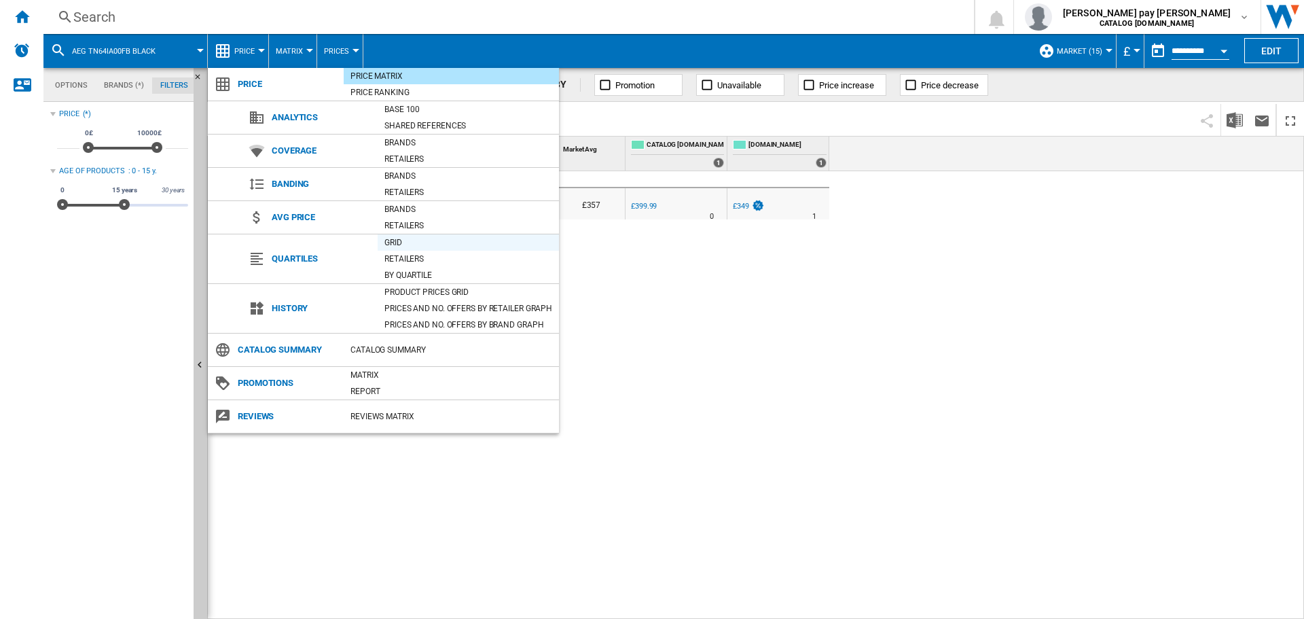
click at [415, 238] on div "Grid" at bounding box center [467, 243] width 181 height 14
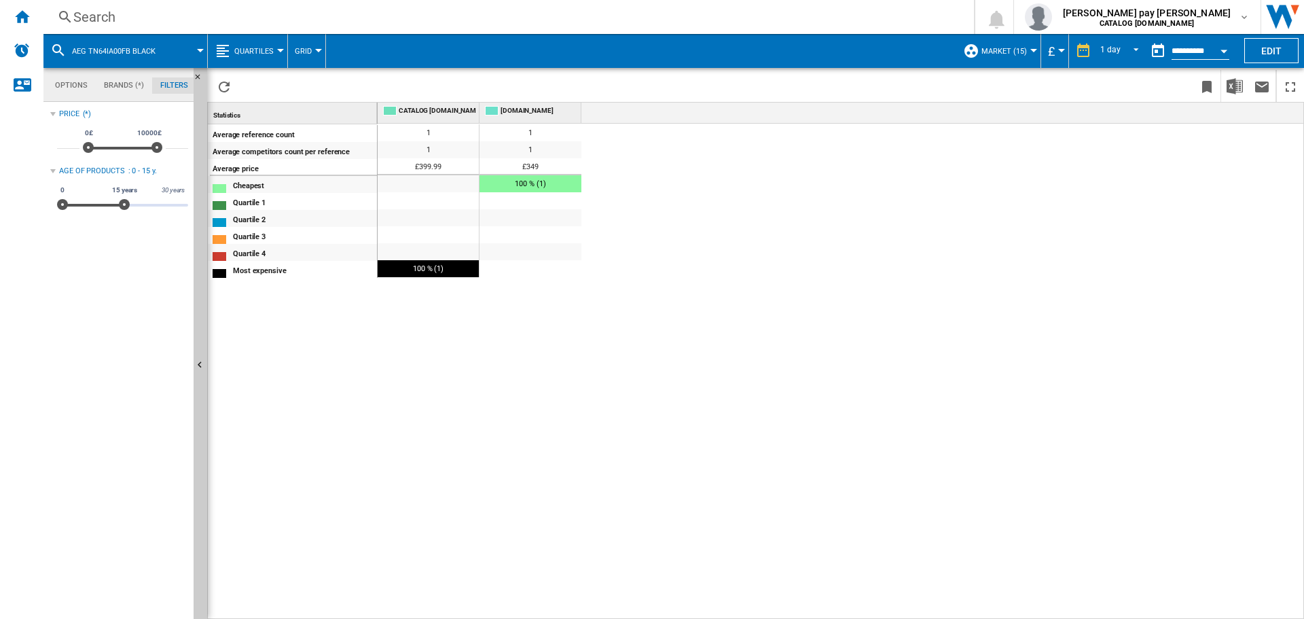
click at [277, 50] on div at bounding box center [280, 50] width 7 height 3
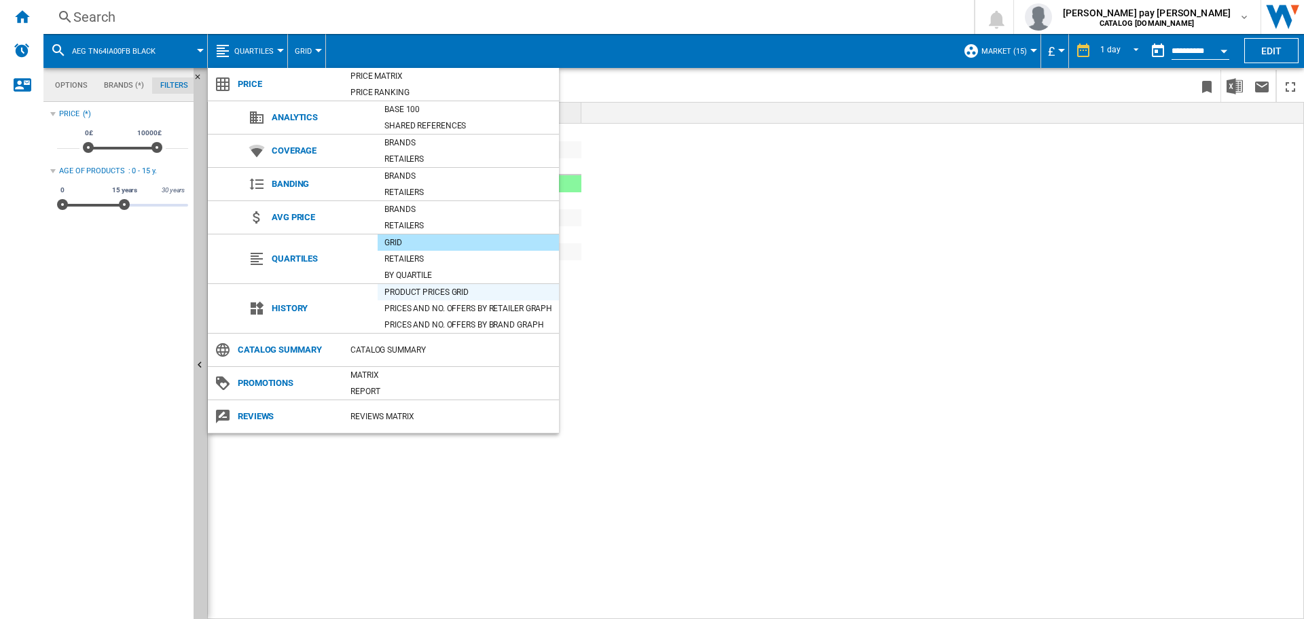
click at [416, 289] on div "Product prices grid" at bounding box center [467, 292] width 181 height 14
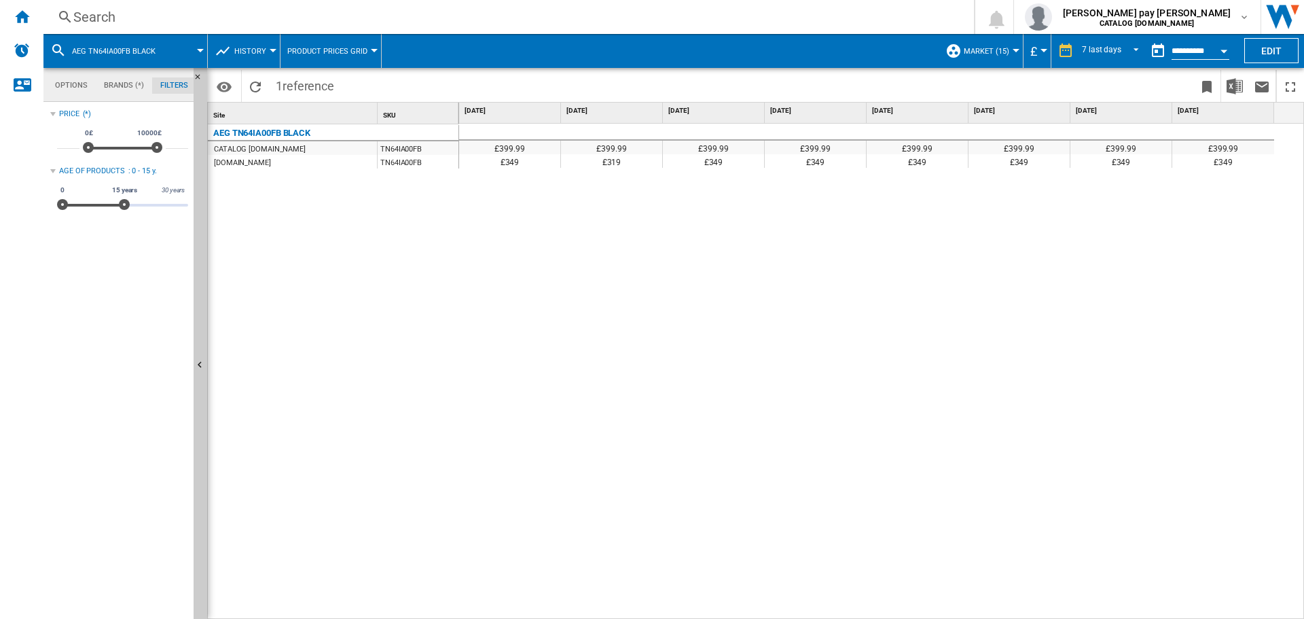
click at [158, 16] on div "Search" at bounding box center [505, 16] width 865 height 19
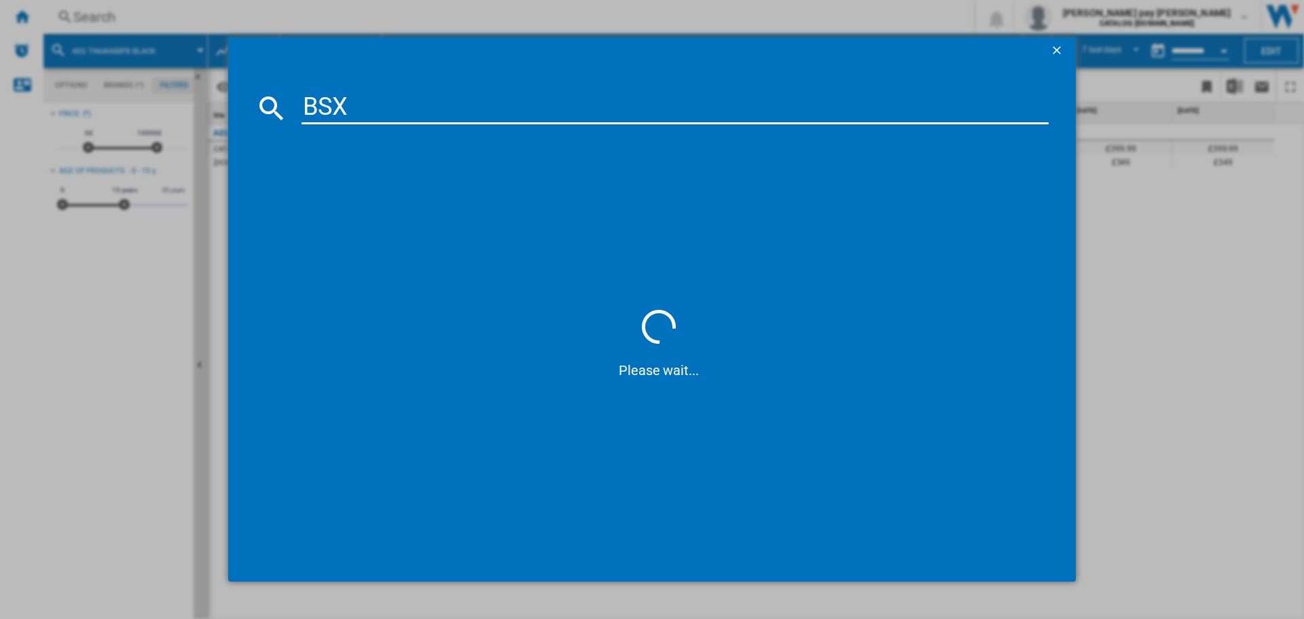
type input "BSX"
click at [431, 110] on input "BSX" at bounding box center [674, 108] width 747 height 33
click at [430, 110] on input "BSX" at bounding box center [674, 108] width 747 height 33
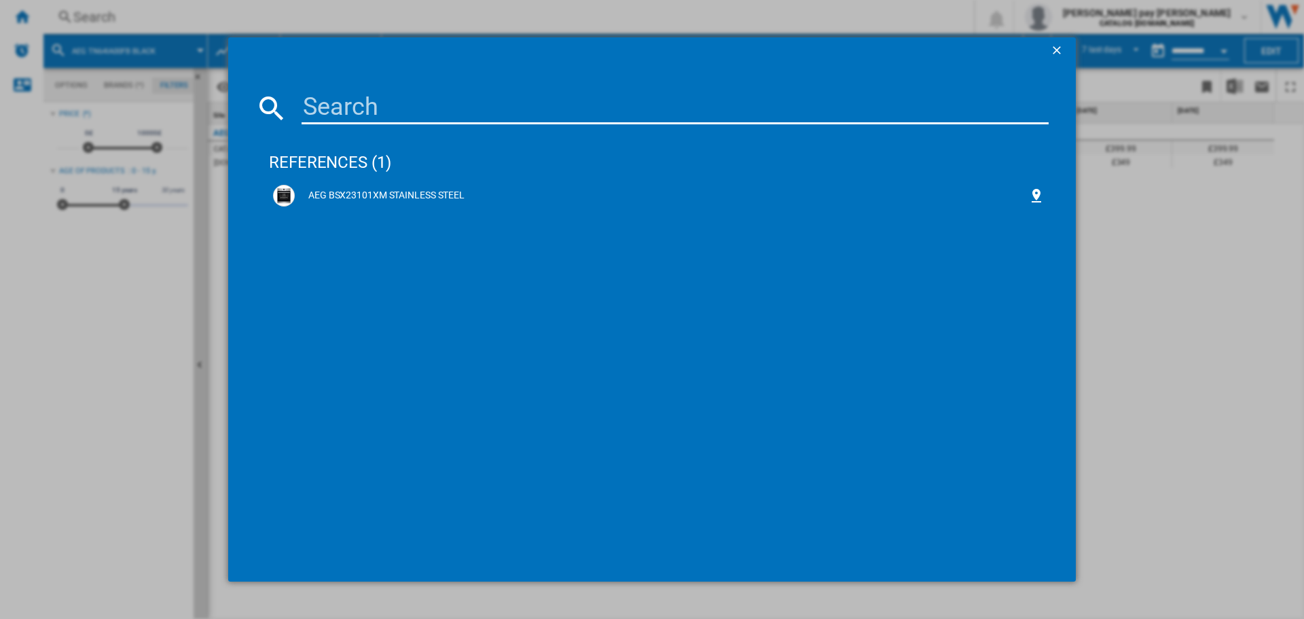
paste input "BSX23101XM"
type input "BSX23101XM"
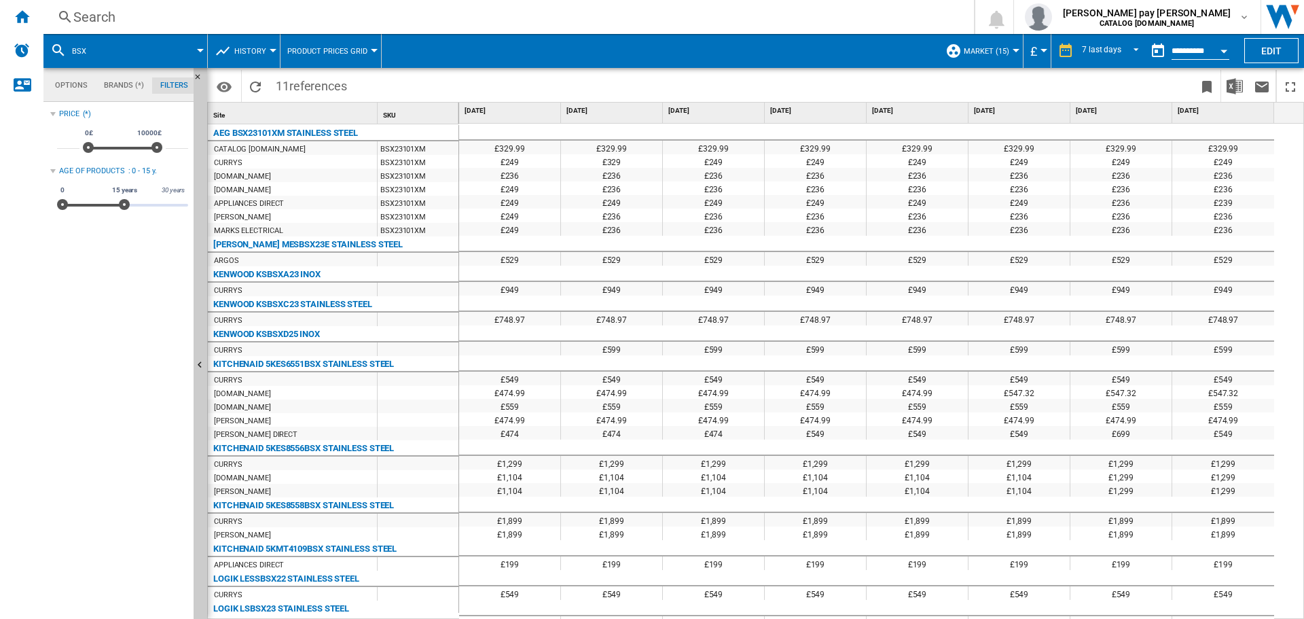
click at [235, 13] on div "Search" at bounding box center [505, 16] width 865 height 19
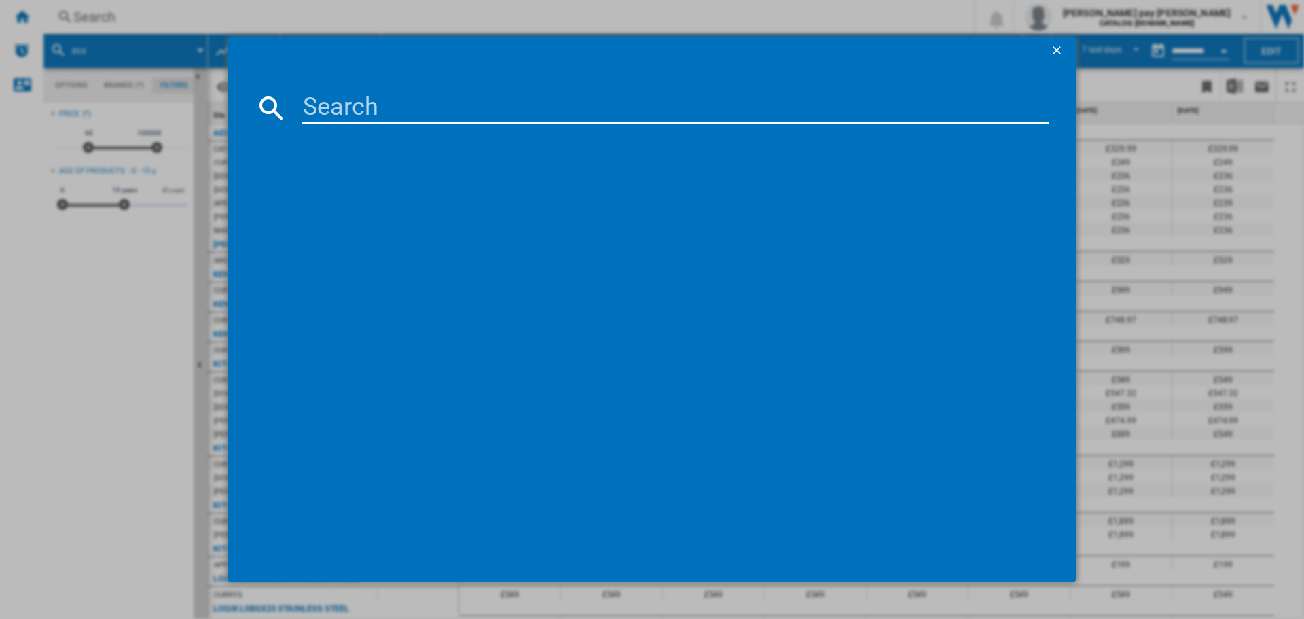
click at [365, 107] on input at bounding box center [674, 108] width 747 height 33
type input "BSX23101XM"
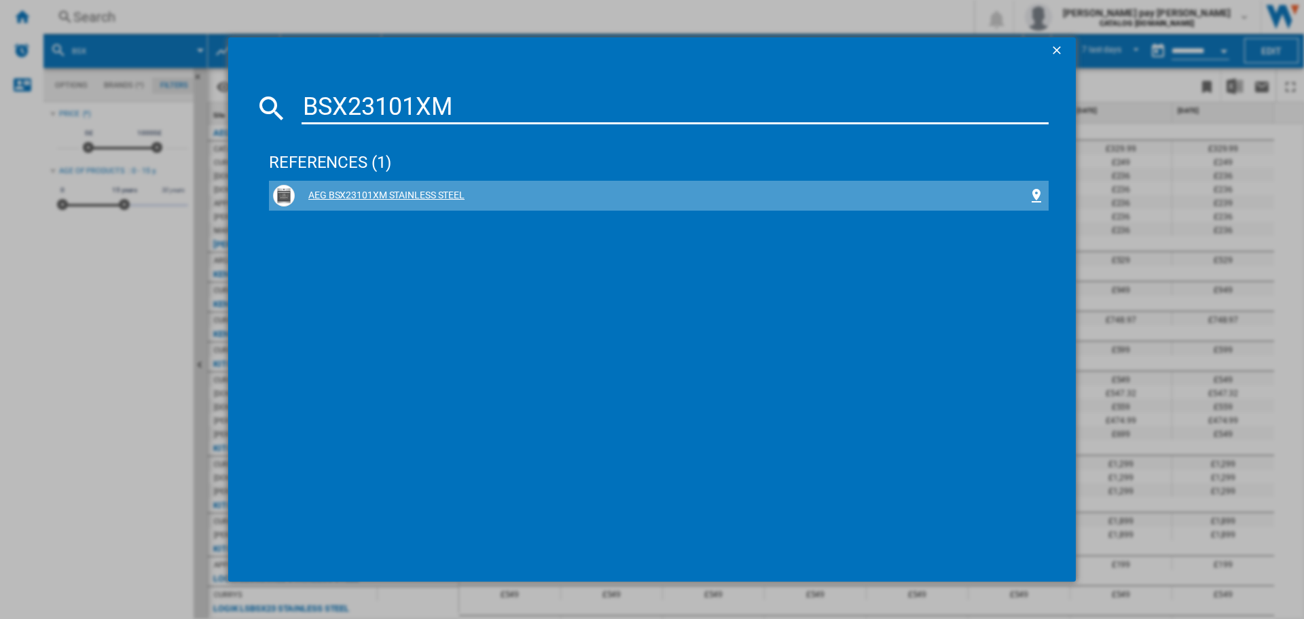
click at [405, 192] on div "AEG BSX23101XM STAINLESS STEEL" at bounding box center [661, 196] width 733 height 14
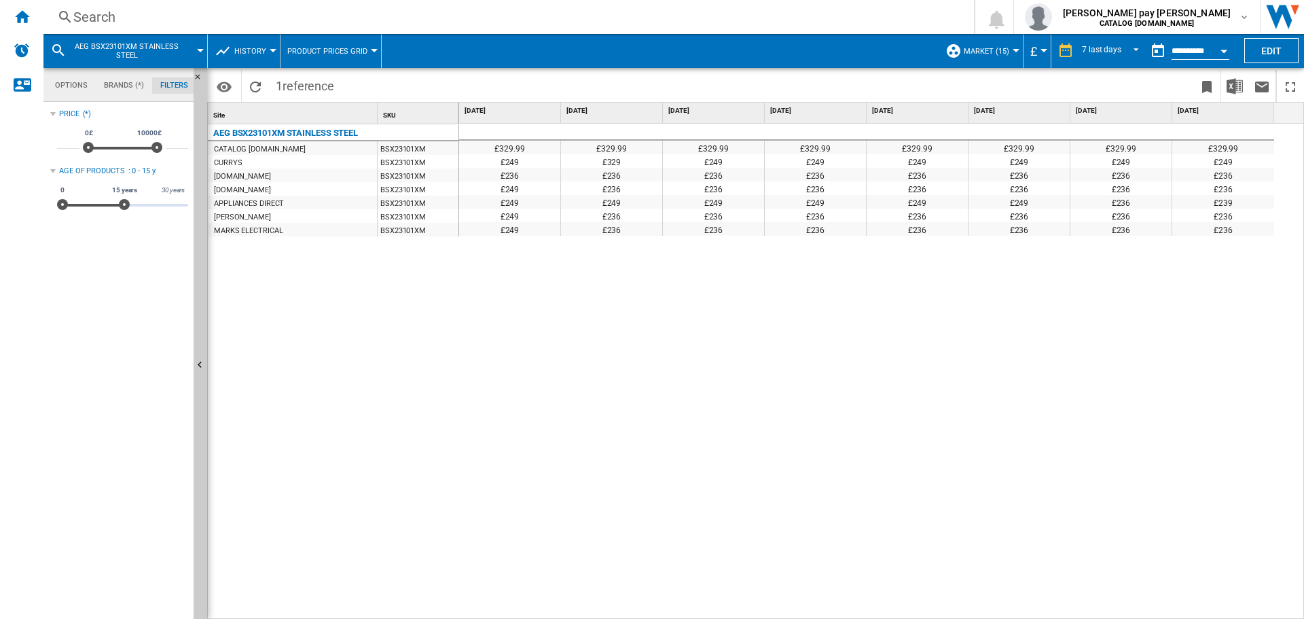
click at [365, 280] on div "AEG BSX23101XM STAINLESS STEEL CATALOG [DOMAIN_NAME] BSX23101XM CURRYS BSX23101…" at bounding box center [333, 368] width 251 height 488
click at [629, 326] on div "£329.99 £329.99 £329.99 £329.99 £329.99 £329.99 £329.99 £329.99 £249 £329 £249 …" at bounding box center [881, 372] width 845 height 496
